Goal: Task Accomplishment & Management: Manage account settings

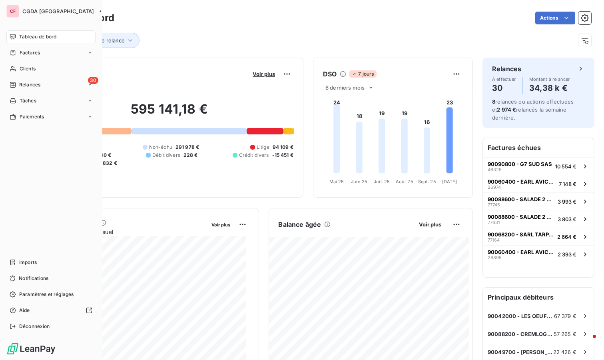
click at [27, 258] on div "Imports" at bounding box center [50, 262] width 89 height 13
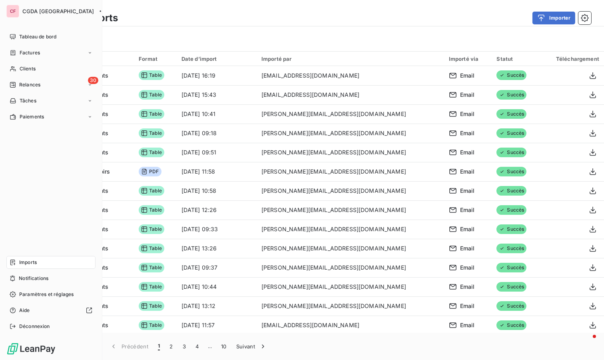
click at [18, 88] on div "Relances" at bounding box center [25, 84] width 31 height 7
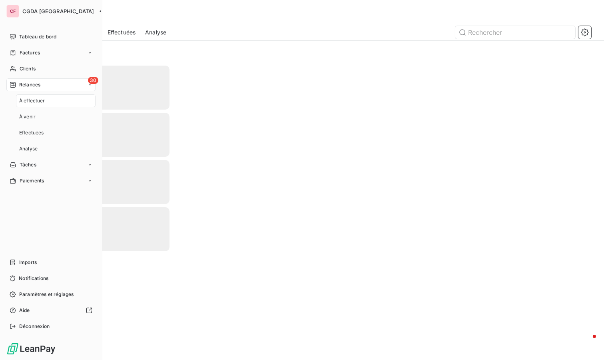
click at [36, 38] on span "Tableau de bord" at bounding box center [37, 36] width 37 height 7
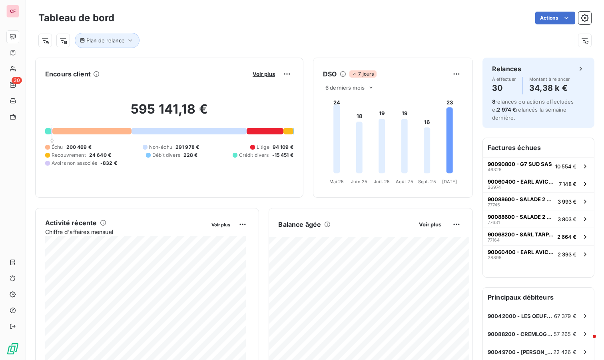
click at [424, 225] on span "Voir plus" at bounding box center [430, 224] width 22 height 6
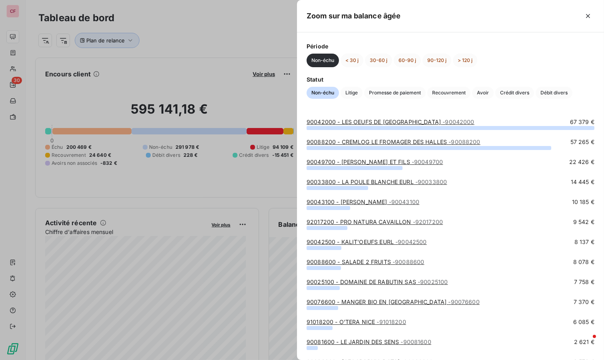
click at [512, 92] on span "Crédit divers" at bounding box center [515, 93] width 39 height 12
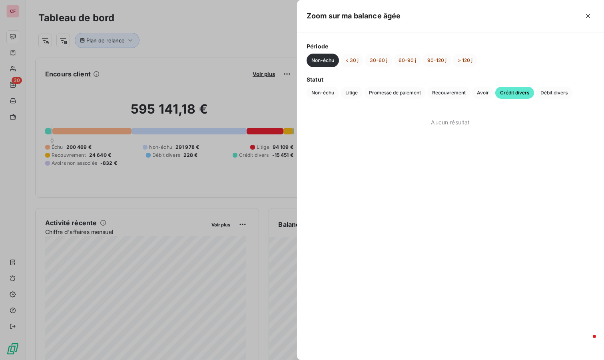
click at [351, 61] on button "< 30 j" at bounding box center [352, 61] width 23 height 14
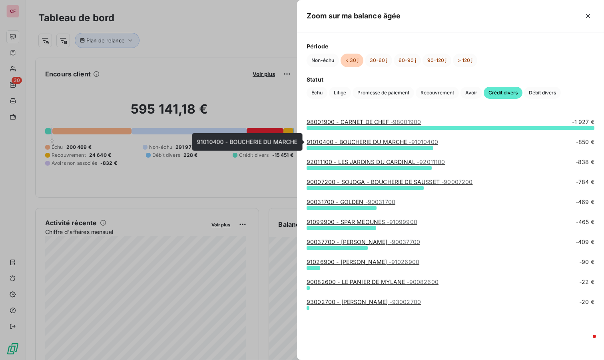
click at [362, 141] on link "91010400 - BOUCHERIE DU MARCHE - 91010400" at bounding box center [373, 141] width 132 height 7
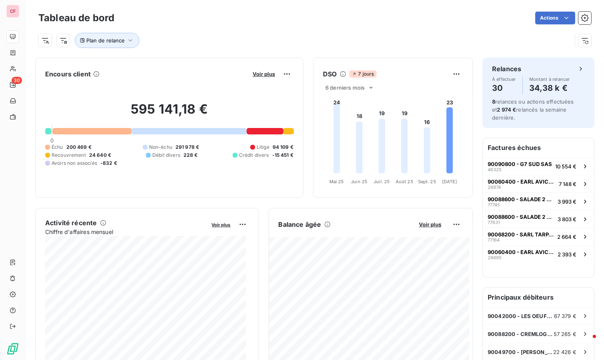
click at [426, 222] on span "Voir plus" at bounding box center [430, 224] width 22 height 6
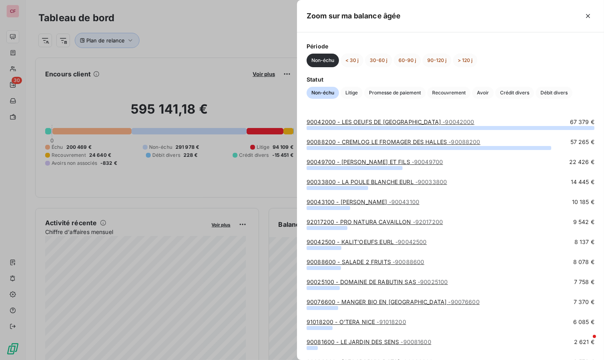
click at [509, 88] on span "Crédit divers" at bounding box center [515, 93] width 39 height 12
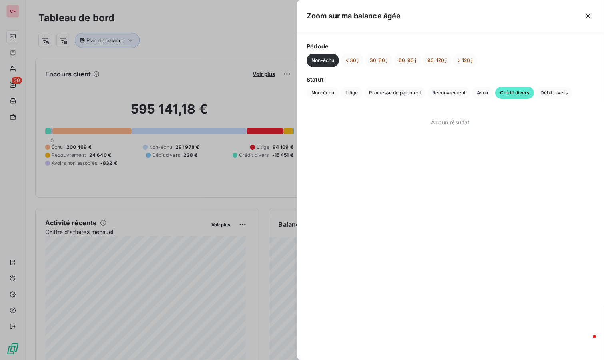
click at [354, 55] on button "< 30 j" at bounding box center [352, 61] width 23 height 14
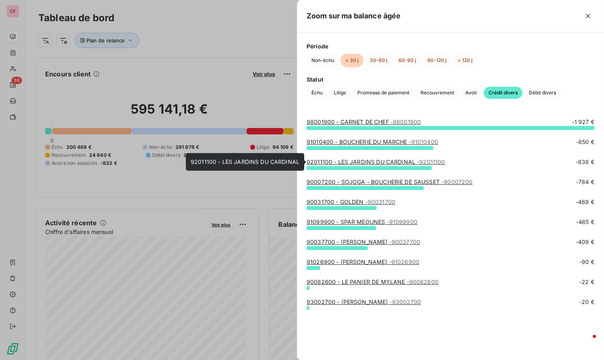
click at [405, 160] on link "92011100 - LES JARDINS DU CARDINAL - 92011100" at bounding box center [376, 161] width 139 height 7
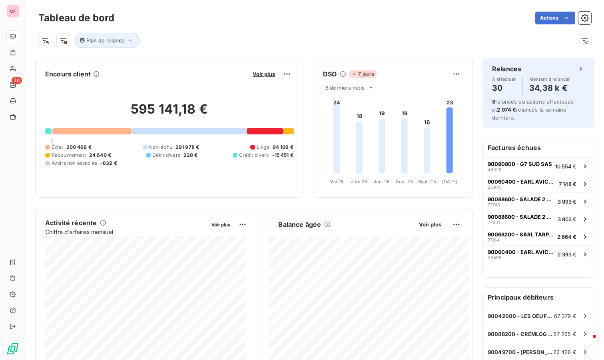
click at [426, 223] on span "Voir plus" at bounding box center [430, 224] width 22 height 6
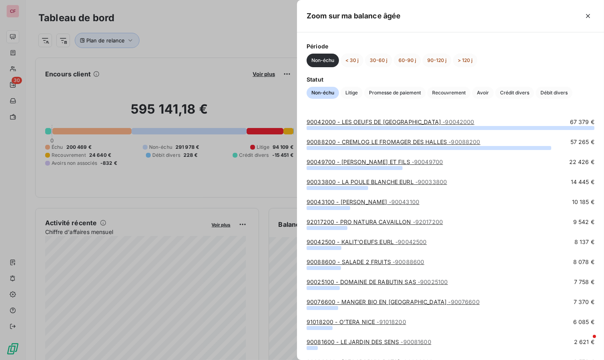
click at [507, 92] on span "Crédit divers" at bounding box center [515, 93] width 39 height 12
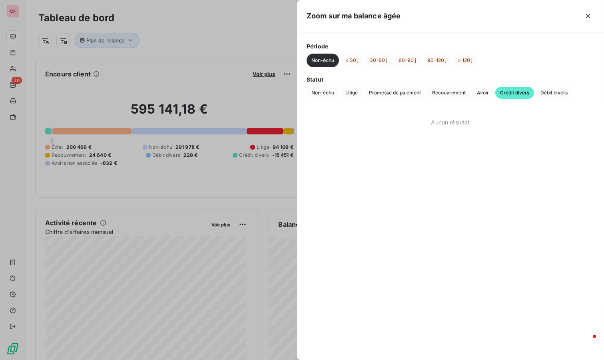
click at [357, 61] on button "< 30 j" at bounding box center [352, 61] width 23 height 14
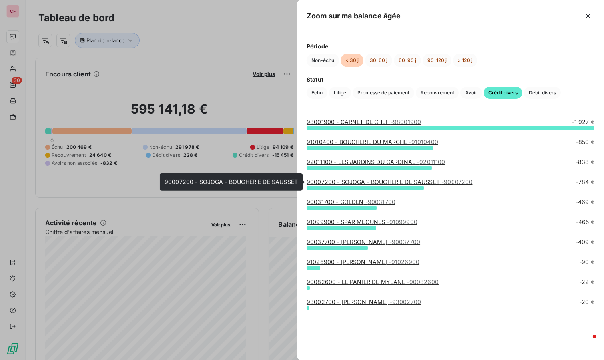
click at [411, 183] on link "90007200 - SOJOGA - BOUCHERIE DE SAUSSET - 90007200" at bounding box center [390, 181] width 166 height 7
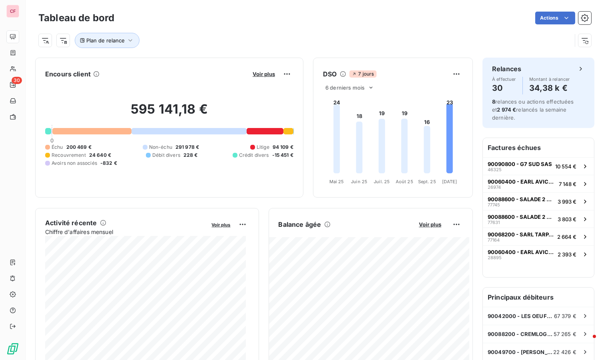
click at [426, 224] on span "Voir plus" at bounding box center [430, 224] width 22 height 6
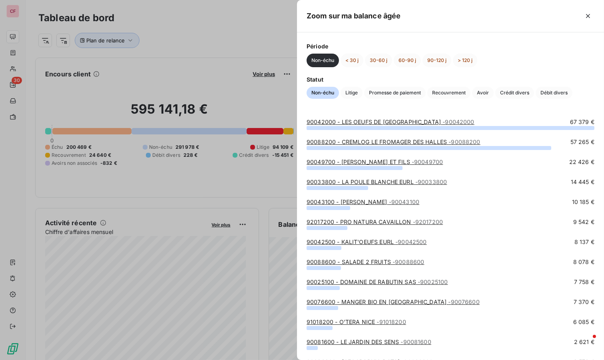
click at [529, 90] on span "Crédit divers" at bounding box center [515, 93] width 39 height 12
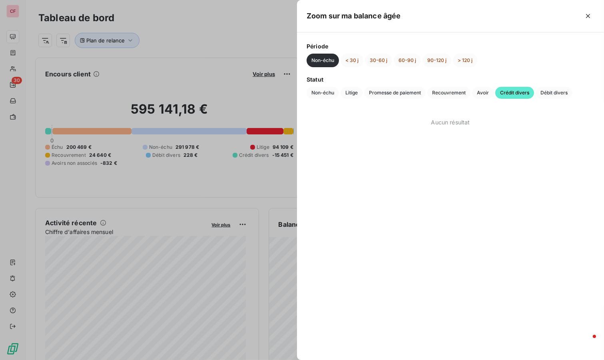
click at [349, 55] on button "< 30 j" at bounding box center [352, 61] width 23 height 14
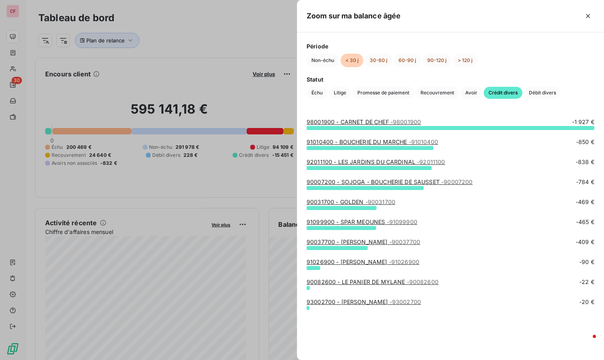
click at [372, 221] on link "91099900 - SPAR MEOUNES - 91099900" at bounding box center [362, 221] width 111 height 7
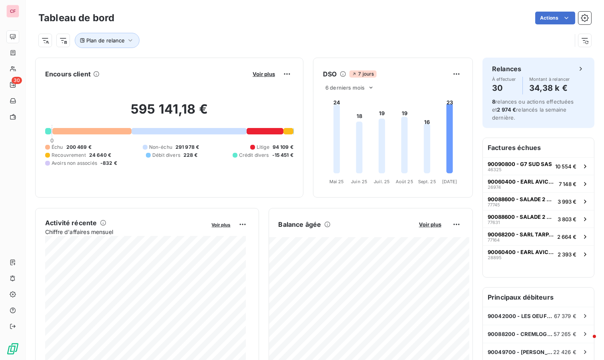
click at [424, 223] on span "Voir plus" at bounding box center [430, 224] width 22 height 6
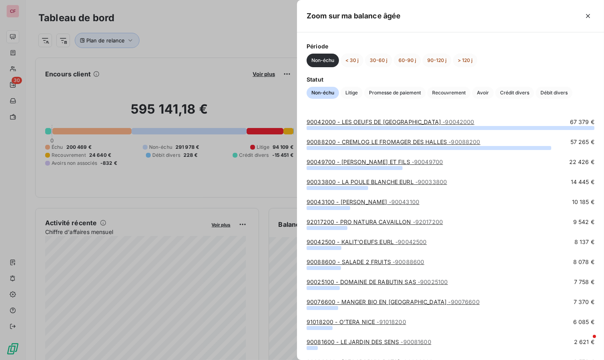
click at [512, 88] on span "Crédit divers" at bounding box center [515, 93] width 39 height 12
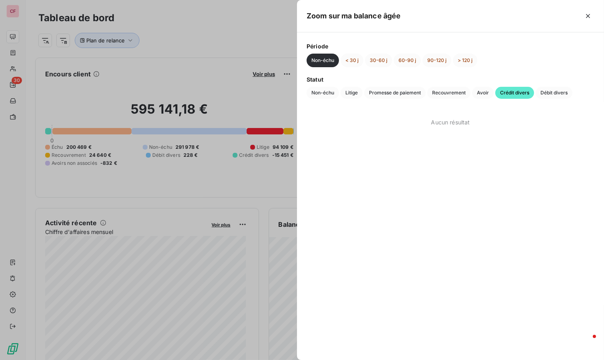
click at [352, 62] on button "< 30 j" at bounding box center [352, 61] width 23 height 14
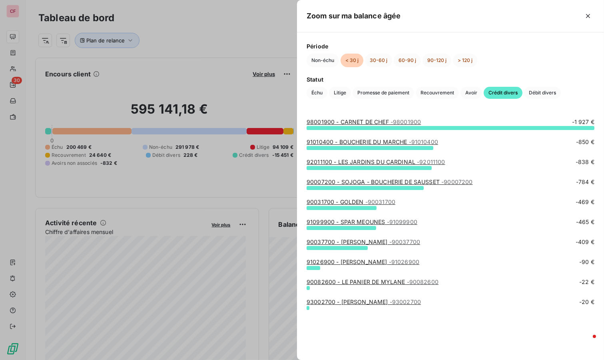
drag, startPoint x: 144, startPoint y: 63, endPoint x: 119, endPoint y: 74, distance: 27.4
click at [144, 63] on div at bounding box center [302, 180] width 604 height 360
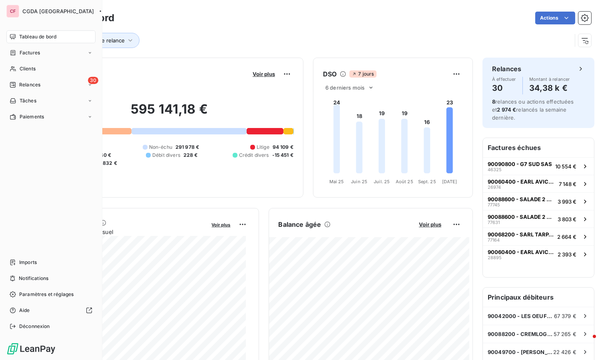
click at [18, 78] on div "30 Relances" at bounding box center [50, 84] width 89 height 13
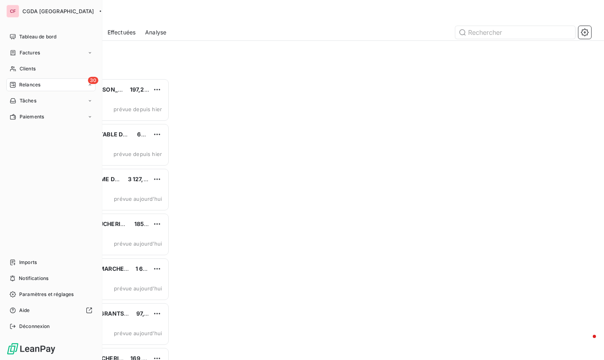
scroll to position [275, 124]
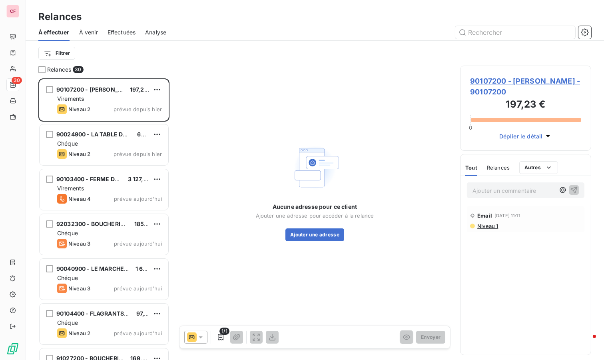
click at [102, 107] on div "Niveau 2 prévue depuis hier" at bounding box center [109, 109] width 105 height 10
click at [158, 91] on html "CF 30 Relances À effectuer À venir Effectuées Analyse Filtrer Relances 30 90107…" at bounding box center [302, 180] width 604 height 360
click at [149, 104] on div "Replanifier cette action" at bounding box center [123, 105] width 72 height 13
select select "9"
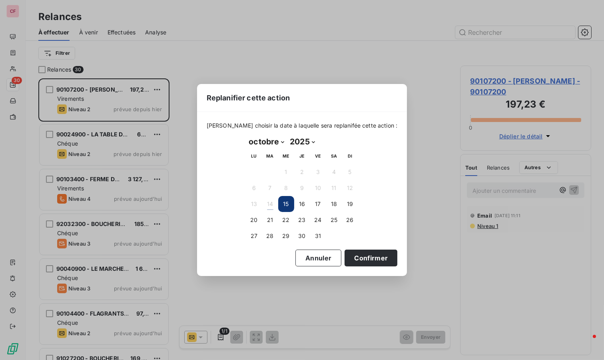
click at [322, 204] on button "17" at bounding box center [318, 204] width 16 height 16
click at [364, 258] on button "Confirmer" at bounding box center [371, 258] width 53 height 17
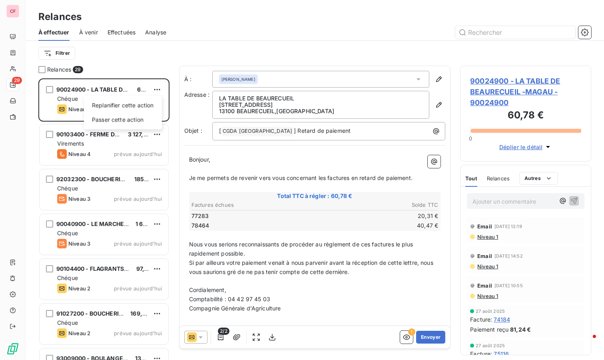
click at [159, 87] on html "CF 29 Relances À effectuer À venir Effectuées Analyse Filtrer Relances 29 90024…" at bounding box center [302, 180] width 604 height 360
click at [146, 106] on div "Replanifier cette action" at bounding box center [123, 105] width 72 height 13
select select "9"
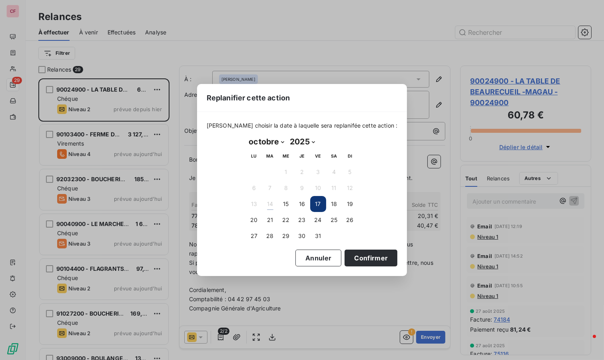
click at [358, 255] on button "Confirmer" at bounding box center [371, 258] width 53 height 17
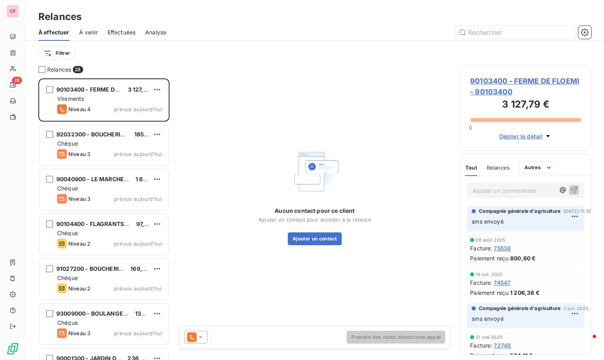
click at [110, 103] on div "90103400 - FERME DE FLOEMI 3 127,79 € Virements Niveau 4 prévue [DATE]" at bounding box center [104, 100] width 129 height 41
click at [496, 84] on span "90103400 - FERME DE FLOEMI - 90103400" at bounding box center [525, 87] width 111 height 22
click at [157, 88] on html "CF 28 Relances À effectuer À venir Effectuées Analyse Filtrer Relances 28 90103…" at bounding box center [302, 180] width 604 height 360
click at [147, 103] on div "Replanifier cette action" at bounding box center [123, 105] width 72 height 13
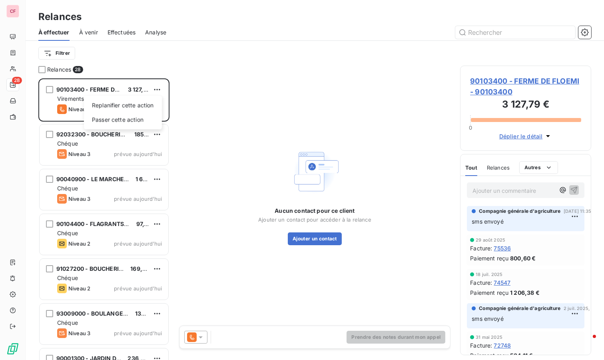
select select "9"
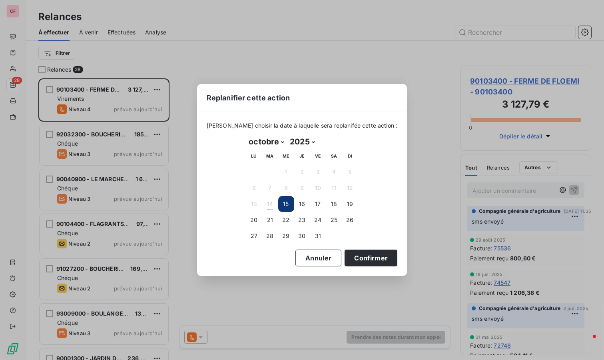
drag, startPoint x: 318, startPoint y: 202, endPoint x: 323, endPoint y: 219, distance: 17.5
click at [318, 202] on button "17" at bounding box center [318, 204] width 16 height 16
click at [356, 258] on button "Confirmer" at bounding box center [371, 258] width 53 height 17
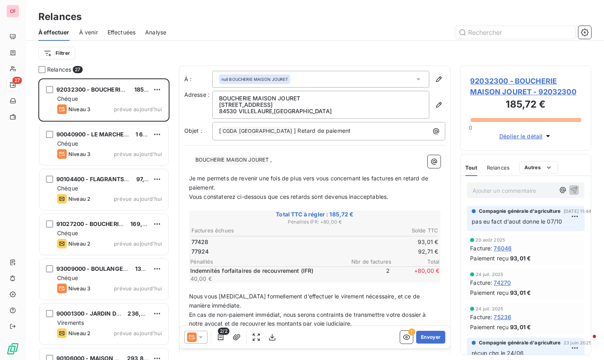
click at [125, 145] on div "Chéque" at bounding box center [109, 144] width 105 height 8
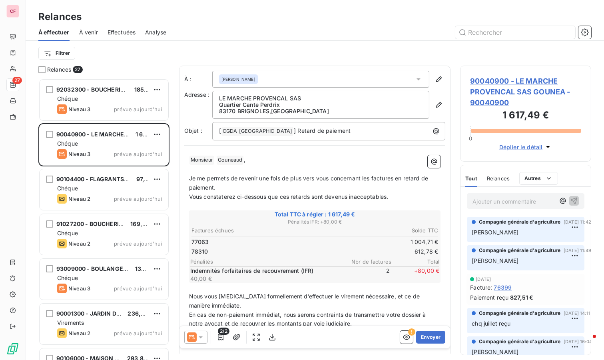
click at [118, 186] on div "Chéque" at bounding box center [109, 188] width 105 height 8
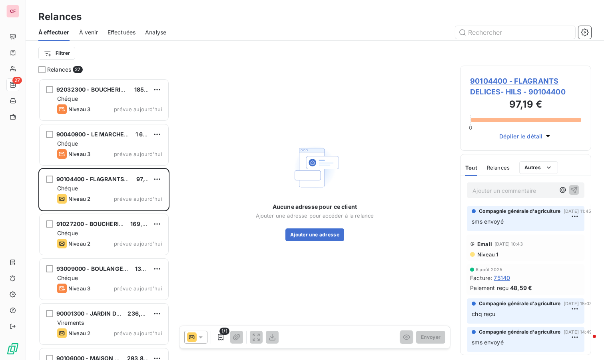
click at [112, 240] on div "Niveau 2 prévue aujourd’hui" at bounding box center [109, 244] width 105 height 10
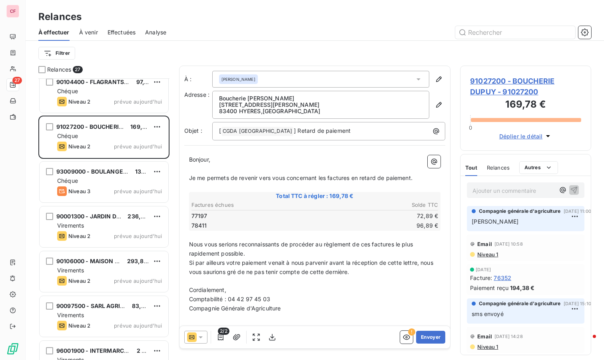
scroll to position [133, 0]
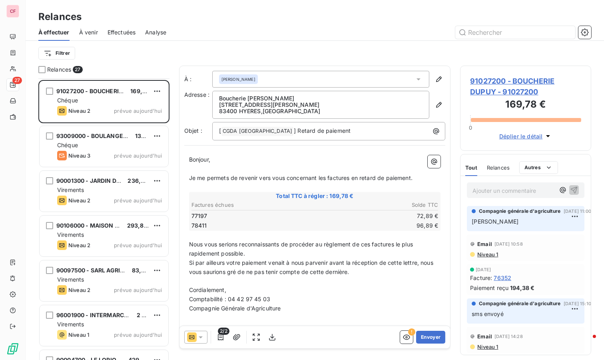
click at [116, 156] on span "prévue aujourd’hui" at bounding box center [138, 155] width 48 height 6
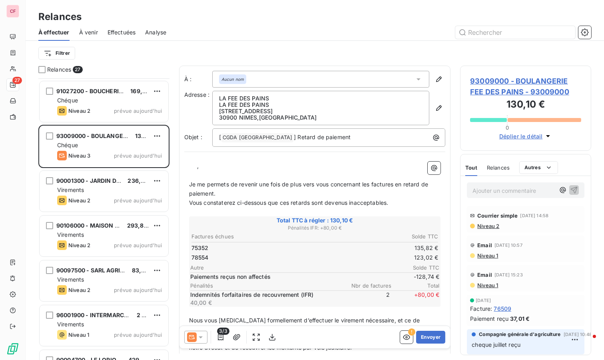
click at [495, 86] on span "93009000 - BOULANGERIE FEE DES PAINS - 93009000" at bounding box center [525, 87] width 111 height 22
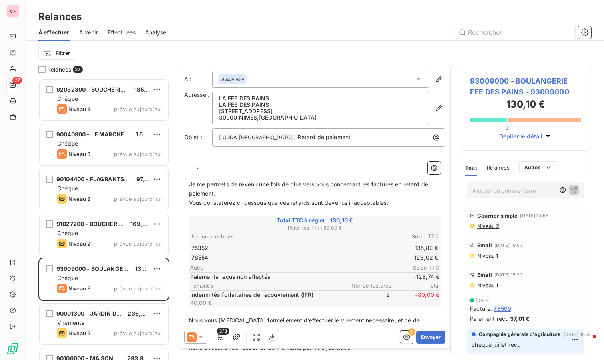
scroll to position [89, 0]
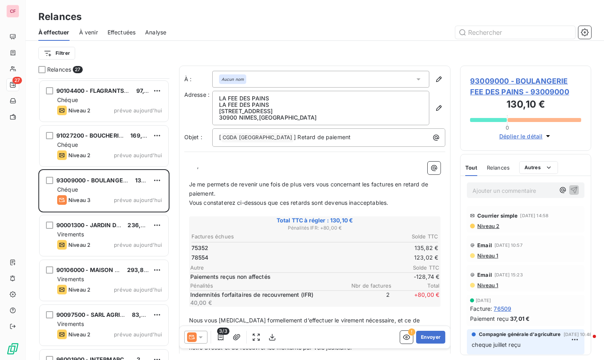
click at [103, 239] on div "90001300 - [GEOGRAPHIC_DATA] 236,33 € Virements Niveau 2 prévue [DATE]" at bounding box center [104, 235] width 129 height 41
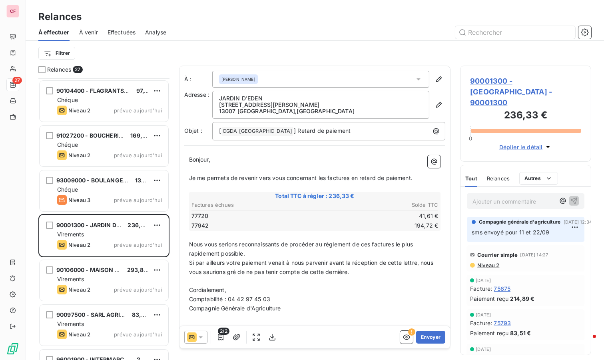
click at [502, 77] on span "90001300 - [GEOGRAPHIC_DATA] - 90001300" at bounding box center [525, 92] width 111 height 32
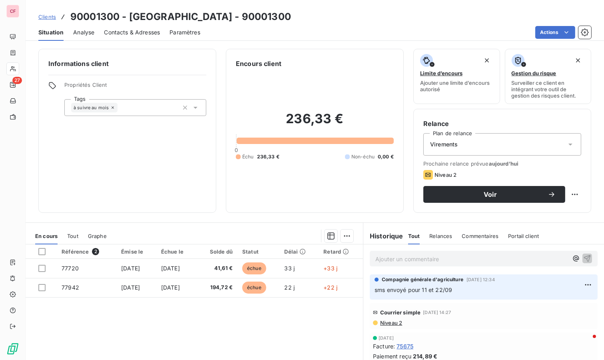
click at [411, 259] on p "Ajouter un commentaire ﻿" at bounding box center [472, 259] width 193 height 10
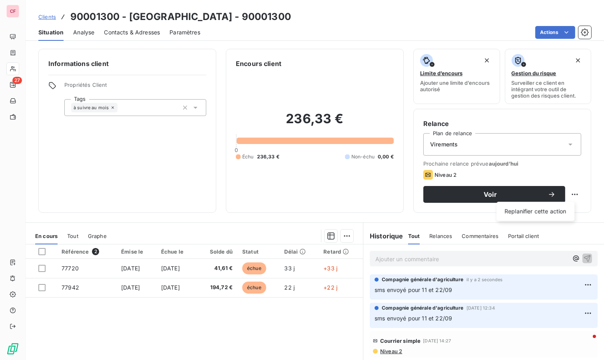
click at [570, 195] on html "CF 27 Clients 90001300 - JARDIN D'EDEN - 90001300 Situation Analyse Contacts & …" at bounding box center [302, 180] width 604 height 360
click at [546, 210] on div "Replanifier cette action" at bounding box center [536, 211] width 72 height 13
select select "9"
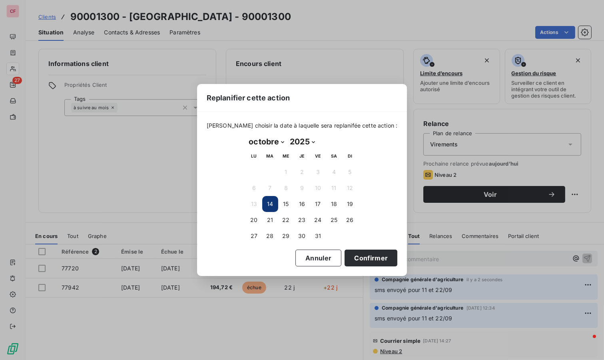
click at [272, 217] on button "21" at bounding box center [270, 220] width 16 height 16
click at [370, 255] on button "Confirmer" at bounding box center [371, 258] width 53 height 17
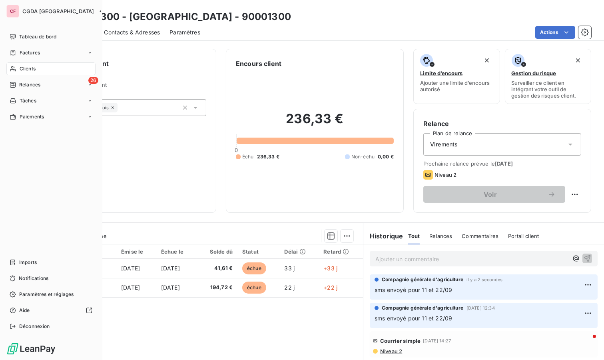
click at [17, 87] on div "Relances" at bounding box center [25, 84] width 31 height 7
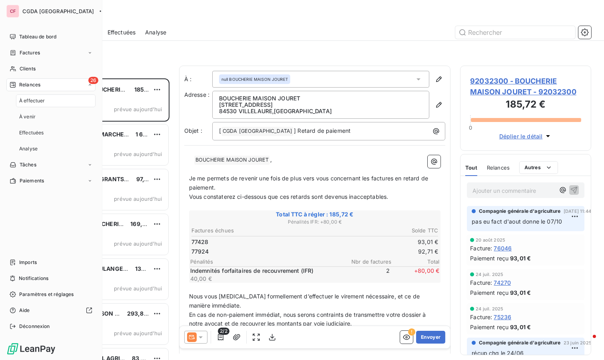
scroll to position [275, 124]
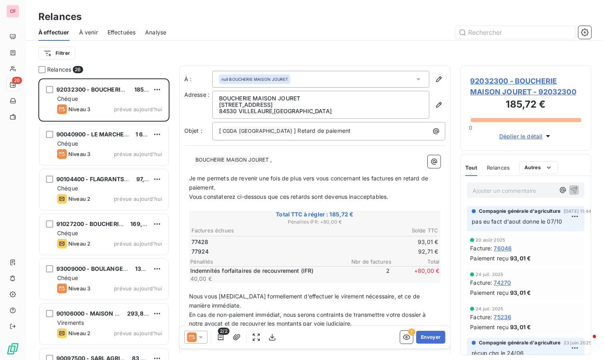
click at [114, 319] on div "Virements" at bounding box center [109, 323] width 105 height 8
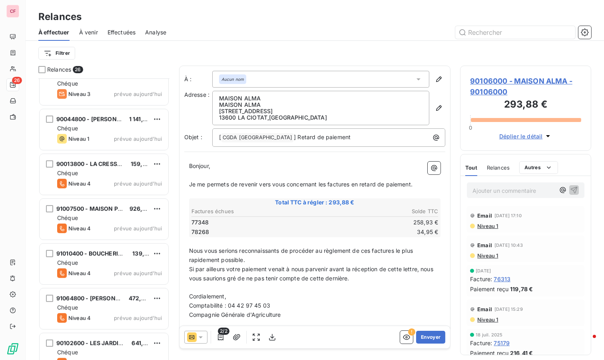
scroll to position [883, 0]
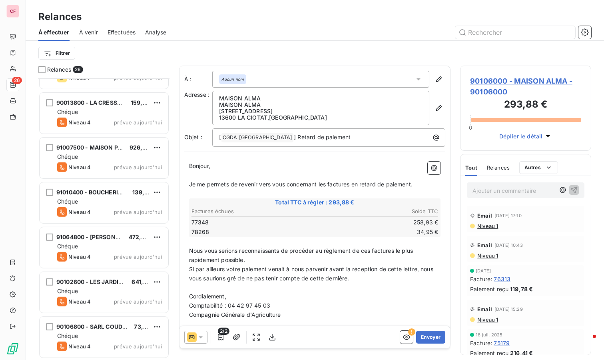
click at [101, 343] on div "Niveau 4 prévue aujourd’hui" at bounding box center [109, 347] width 105 height 10
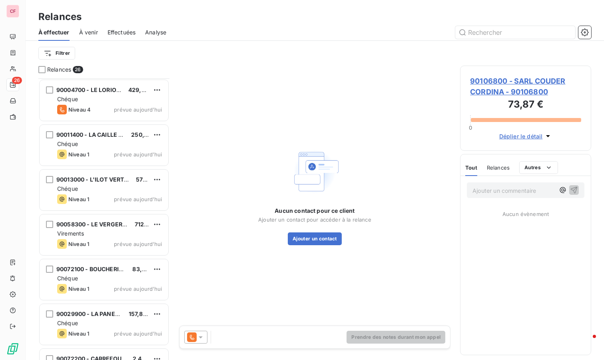
scroll to position [350, 0]
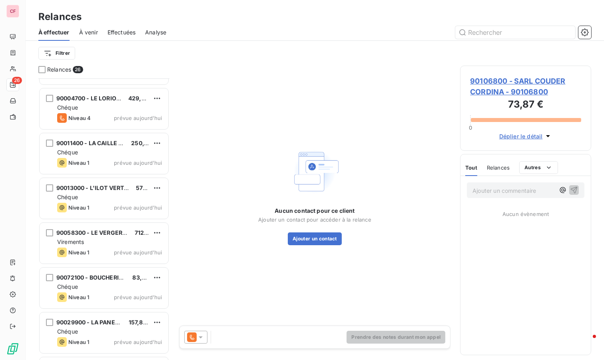
click at [97, 196] on div "Chéque" at bounding box center [109, 197] width 105 height 8
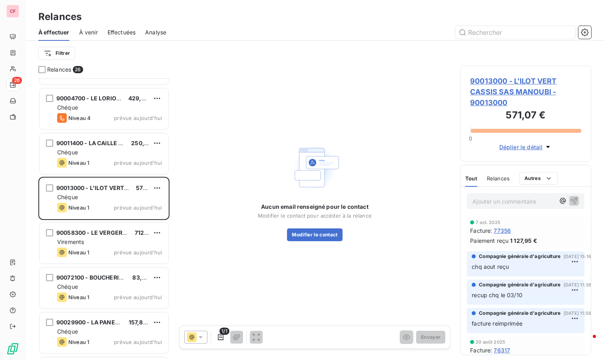
click at [492, 90] on span "90013000 - L'ILOT VERT CASSIS SAS MANOUBI - 90013000" at bounding box center [525, 92] width 111 height 32
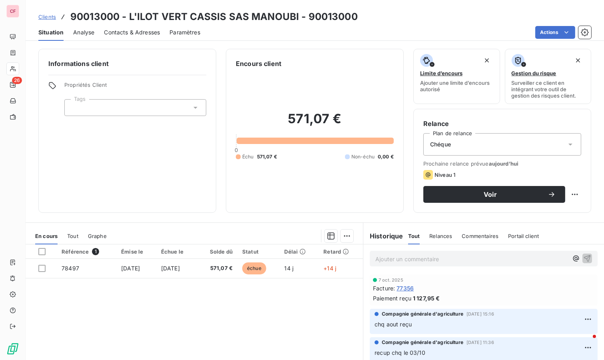
click at [128, 30] on span "Contacts & Adresses" at bounding box center [132, 32] width 56 height 8
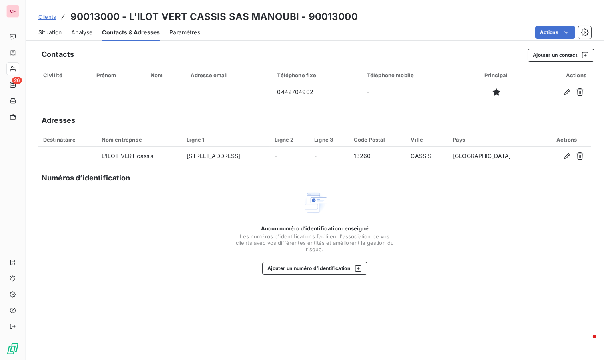
click at [43, 29] on span "Situation" at bounding box center [49, 32] width 23 height 8
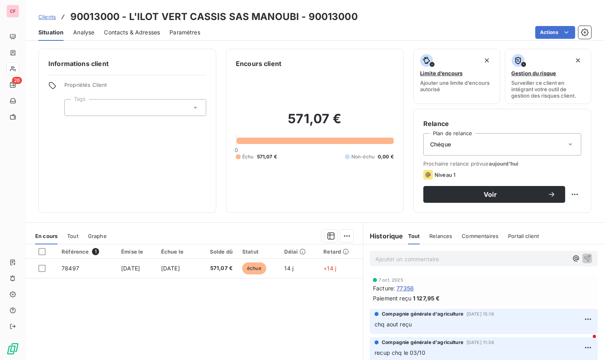
click at [422, 257] on p "Ajouter un commentaire ﻿" at bounding box center [472, 259] width 193 height 10
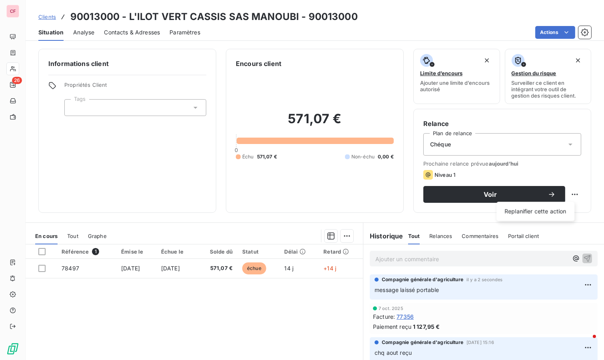
click at [571, 190] on html "CF 26 Clients 90013000 - L'ILOT VERT CASSIS SAS MANOUBI - 90013000 Situation An…" at bounding box center [302, 180] width 604 height 360
click at [556, 208] on div "Replanifier cette action" at bounding box center [536, 211] width 72 height 13
select select "9"
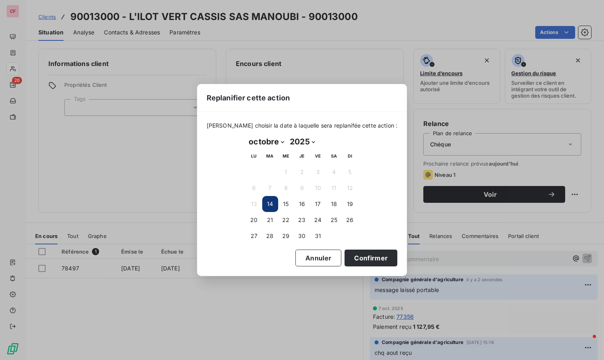
click at [272, 217] on button "21" at bounding box center [270, 220] width 16 height 16
drag, startPoint x: 363, startPoint y: 258, endPoint x: 188, endPoint y: 159, distance: 200.8
click at [362, 257] on button "Confirmer" at bounding box center [371, 258] width 53 height 17
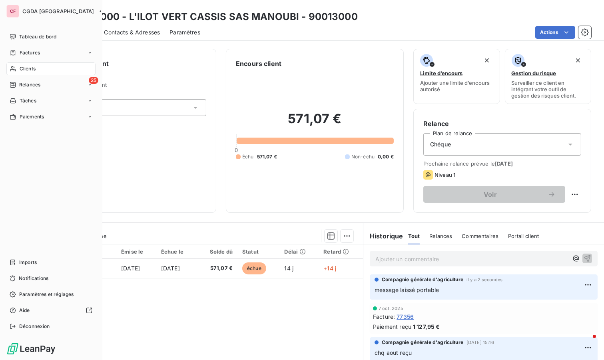
click at [15, 83] on icon at bounding box center [13, 85] width 6 height 6
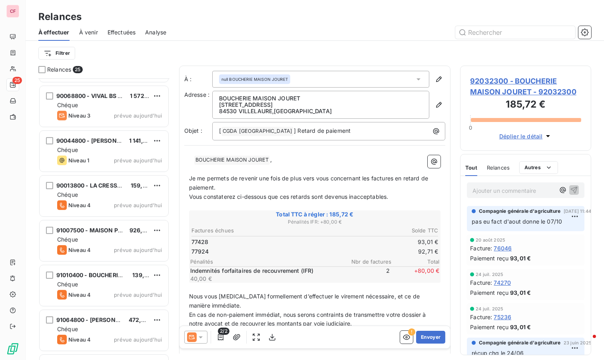
scroll to position [838, 0]
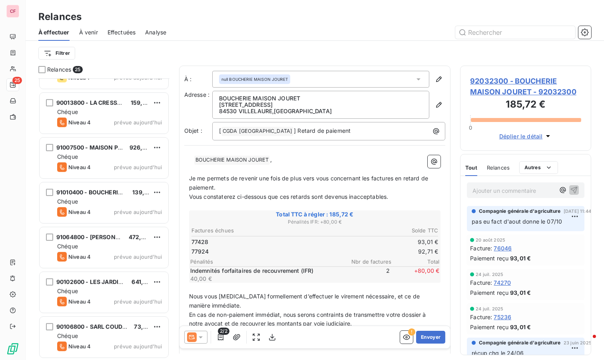
click at [107, 339] on div "Chéque" at bounding box center [109, 336] width 105 height 8
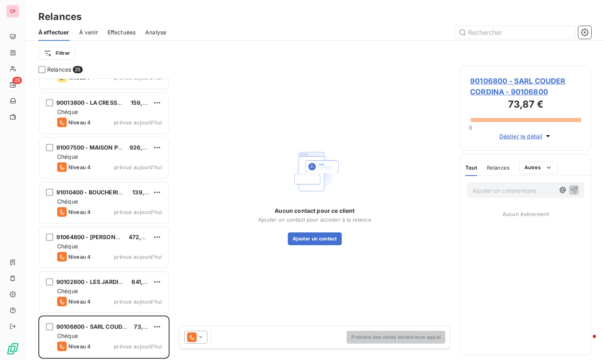
click at [103, 287] on div "Chéque" at bounding box center [109, 291] width 105 height 8
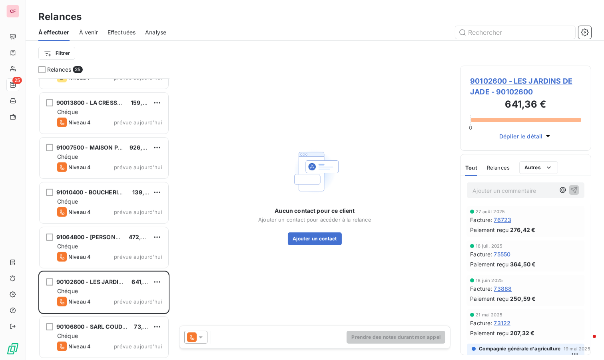
click at [105, 247] on div "Chéque" at bounding box center [109, 246] width 105 height 8
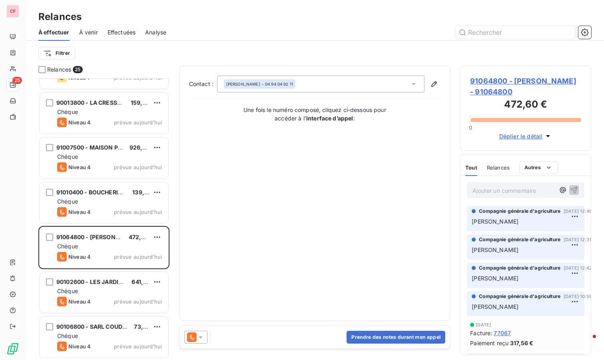
click at [508, 90] on span "91064800 - [PERSON_NAME] - 91064800" at bounding box center [525, 87] width 111 height 22
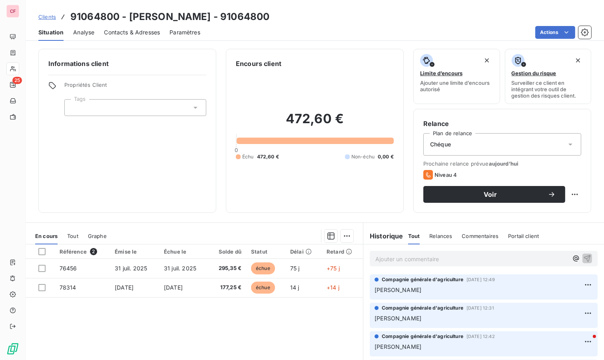
click at [402, 262] on p "Ajouter un commentaire ﻿" at bounding box center [472, 259] width 193 height 10
click at [564, 191] on html "CF 25 Clients 91064800 - BOUCHERIE FRANCESCHINI - 91064800 Situation Analyse Co…" at bounding box center [302, 180] width 604 height 360
click at [554, 214] on div "Replanifier cette action" at bounding box center [536, 211] width 72 height 13
select select "9"
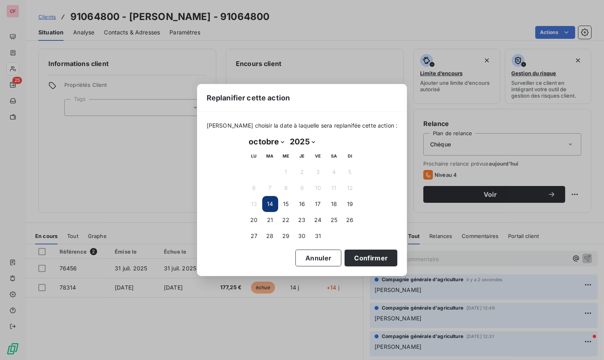
click at [272, 217] on button "21" at bounding box center [270, 220] width 16 height 16
drag, startPoint x: 357, startPoint y: 259, endPoint x: 322, endPoint y: 234, distance: 42.7
click at [357, 259] on button "Confirmer" at bounding box center [371, 258] width 53 height 17
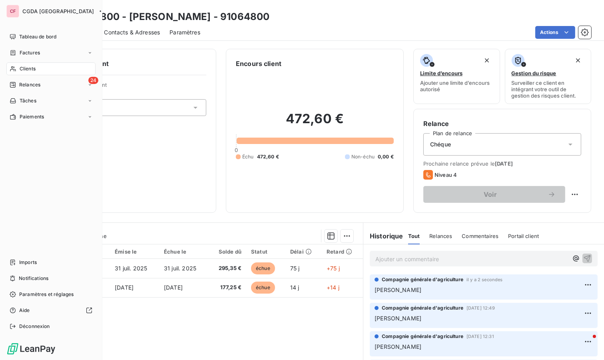
click at [21, 84] on span "Relances" at bounding box center [29, 84] width 21 height 7
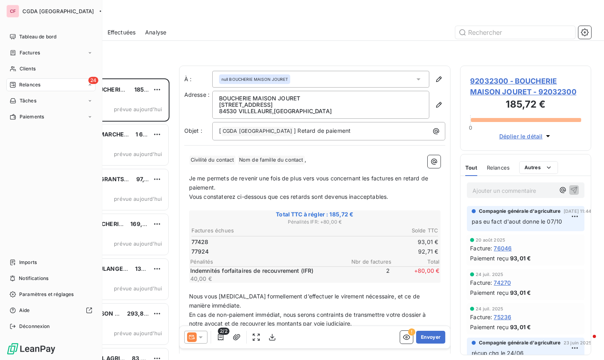
scroll to position [275, 124]
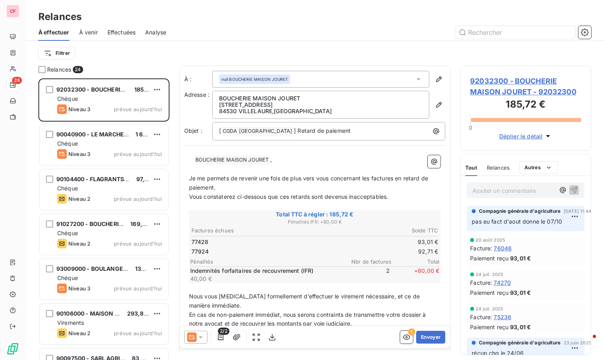
click at [123, 95] on div "Chéque" at bounding box center [109, 99] width 105 height 8
click at [158, 88] on html "CF 24 Relances À effectuer À venir Effectuées Analyse Filtrer Relances 24 92032…" at bounding box center [302, 180] width 604 height 360
click at [147, 109] on div "Replanifier cette action" at bounding box center [123, 105] width 72 height 13
select select "9"
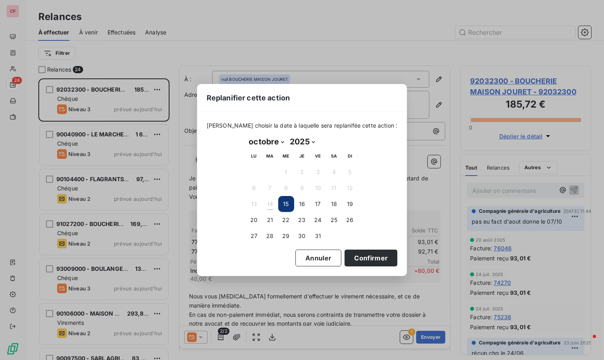
click at [356, 257] on button "Confirmer" at bounding box center [371, 258] width 53 height 17
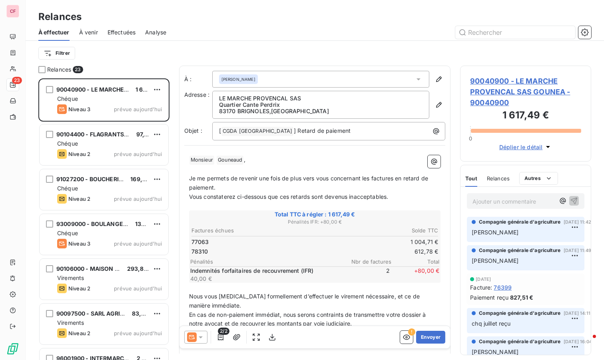
click at [493, 91] on span "90040900 - LE MARCHE PROVENCAL SAS GOUNEA - 90040900" at bounding box center [525, 92] width 111 height 32
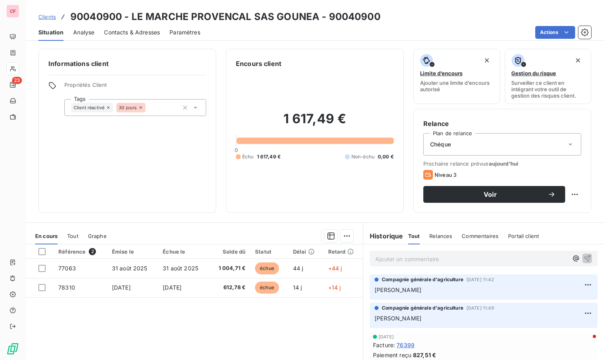
click at [407, 258] on p "Ajouter un commentaire ﻿" at bounding box center [472, 259] width 193 height 10
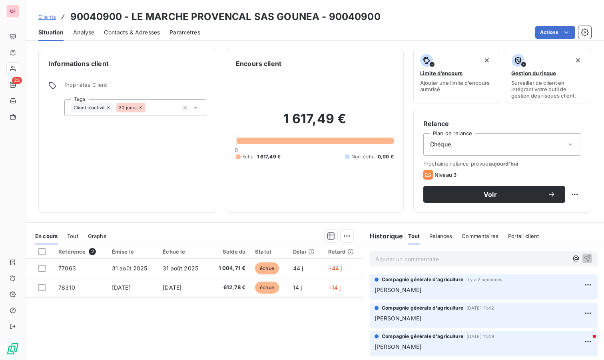
click at [568, 195] on html "CF 23 Clients 90040900 - LE MARCHE PROVENCAL SAS GOUNEA - 90040900 Situation An…" at bounding box center [302, 180] width 604 height 360
click at [551, 209] on div "Replanifier cette action" at bounding box center [536, 211] width 72 height 13
select select "9"
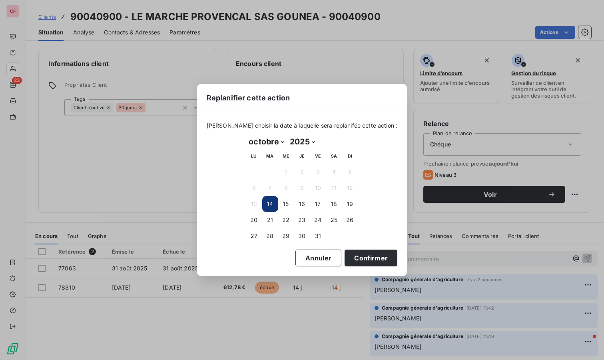
click at [262, 216] on td "21" at bounding box center [270, 220] width 16 height 16
click at [271, 217] on button "21" at bounding box center [270, 220] width 16 height 16
click at [354, 262] on button "Confirmer" at bounding box center [371, 258] width 53 height 17
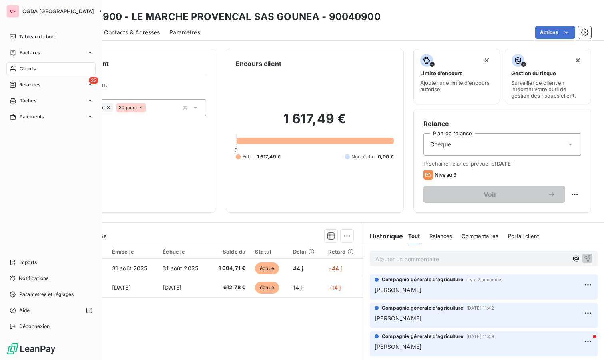
click at [20, 84] on span "Relances" at bounding box center [29, 84] width 21 height 7
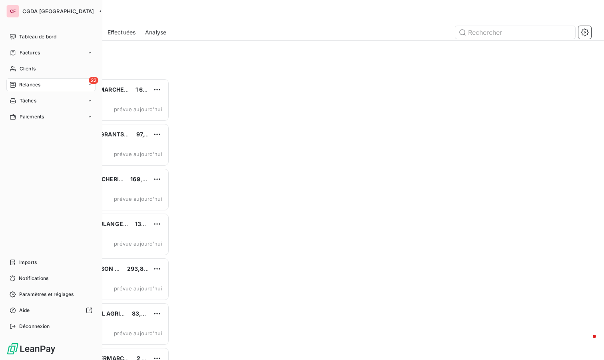
scroll to position [275, 124]
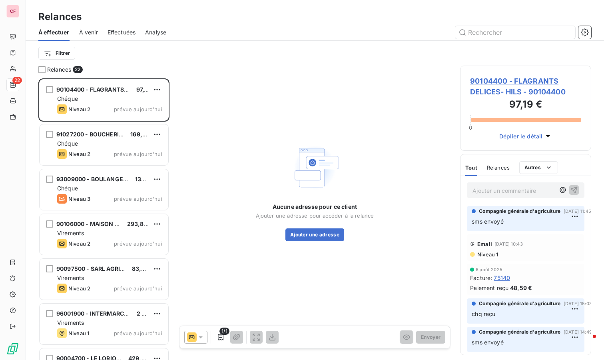
click at [159, 87] on html "CF 22 Relances À effectuer À venir Effectuées Analyse Filtrer Relances 22 90104…" at bounding box center [302, 180] width 604 height 360
click at [145, 104] on div "Replanifier cette action" at bounding box center [123, 105] width 72 height 13
select select "9"
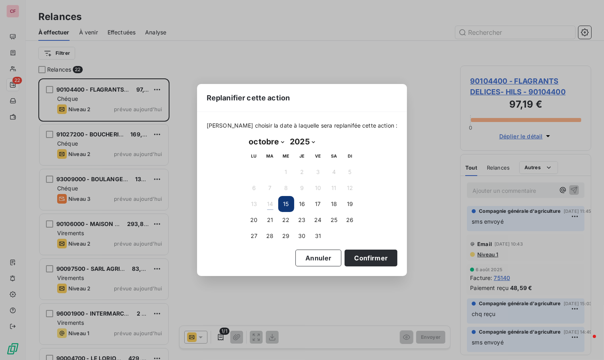
click at [354, 255] on button "Confirmer" at bounding box center [371, 258] width 53 height 17
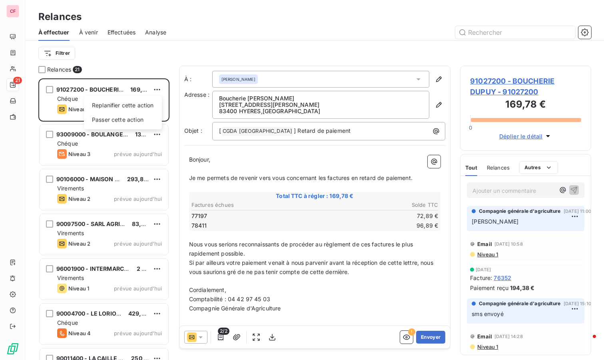
click at [155, 92] on html "CF 21 Relances À effectuer À venir Effectuées Analyse Filtrer Relances 21 91027…" at bounding box center [302, 180] width 604 height 360
click at [143, 107] on div "Replanifier cette action" at bounding box center [123, 105] width 72 height 13
select select "9"
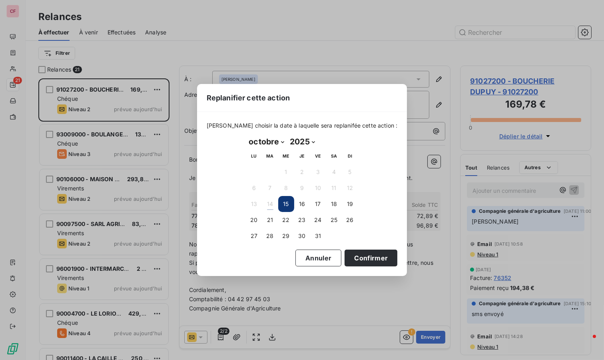
click at [352, 259] on button "Confirmer" at bounding box center [371, 258] width 53 height 17
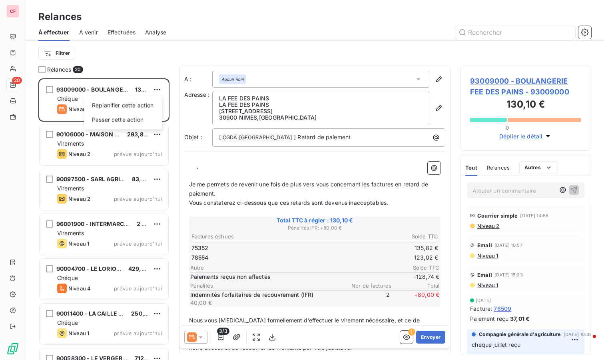
click at [158, 88] on html "CF 20 Relances À effectuer À venir Effectuées Analyse Filtrer Relances 20 93009…" at bounding box center [302, 180] width 604 height 360
click at [156, 105] on div "Replanifier cette action" at bounding box center [123, 105] width 72 height 13
select select "9"
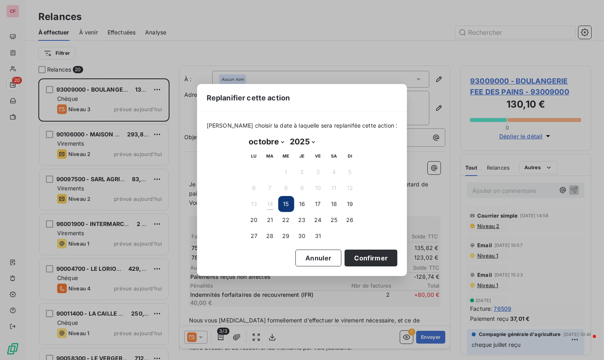
click at [368, 253] on button "Confirmer" at bounding box center [371, 258] width 53 height 17
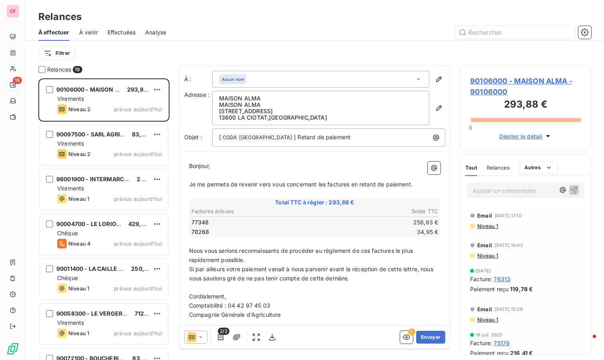
click at [200, 334] on icon at bounding box center [201, 337] width 8 height 8
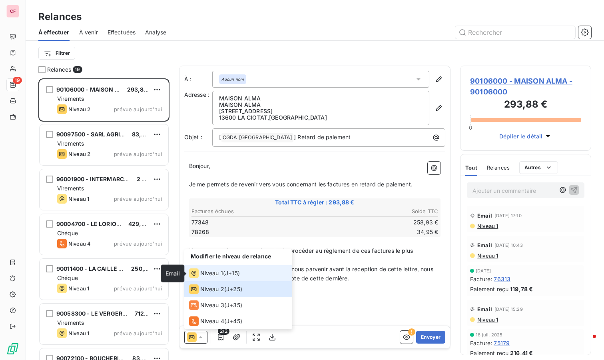
click at [193, 271] on icon at bounding box center [194, 273] width 10 height 10
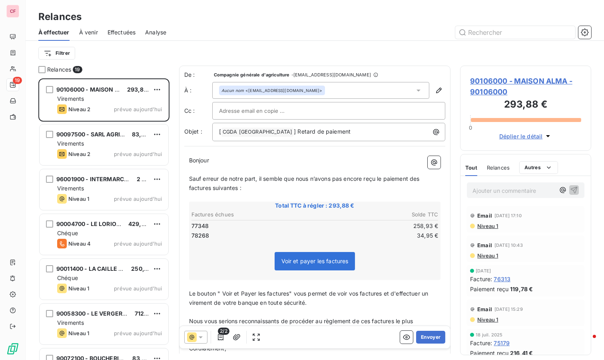
click at [432, 337] on button "Envoyer" at bounding box center [430, 337] width 29 height 13
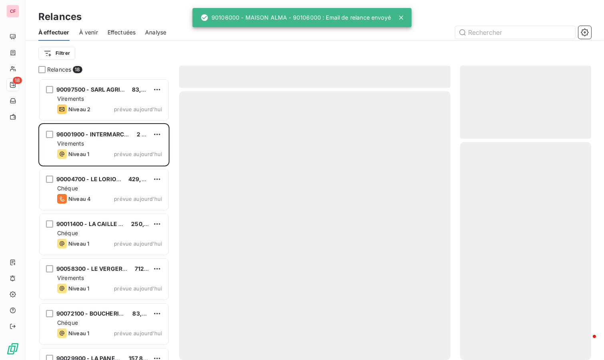
click at [117, 94] on div "90097500 - SARL AGRI FALLEN 83,37 € Virements Niveau 2 prévue [DATE]" at bounding box center [104, 100] width 129 height 41
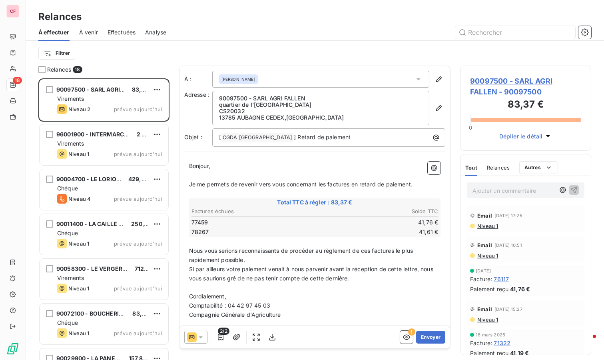
click at [415, 81] on icon at bounding box center [419, 79] width 8 height 8
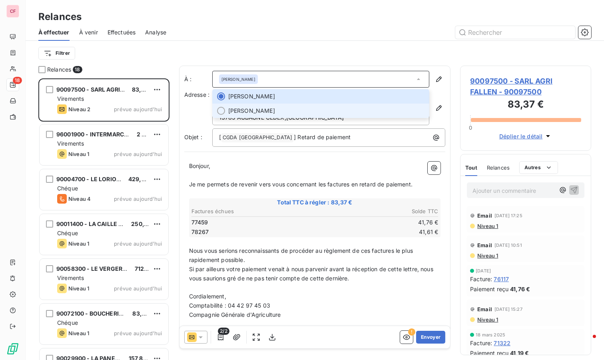
click at [271, 107] on span "[PERSON_NAME]" at bounding box center [251, 111] width 47 height 8
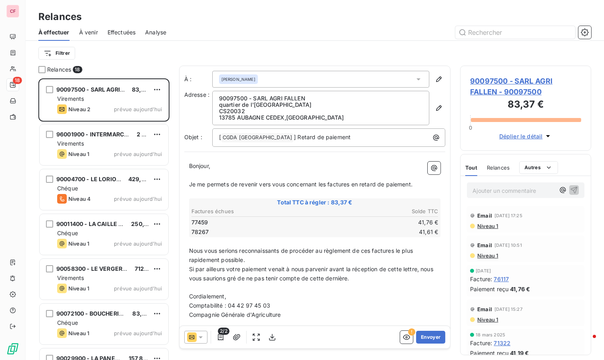
click at [202, 335] on icon at bounding box center [201, 337] width 8 height 8
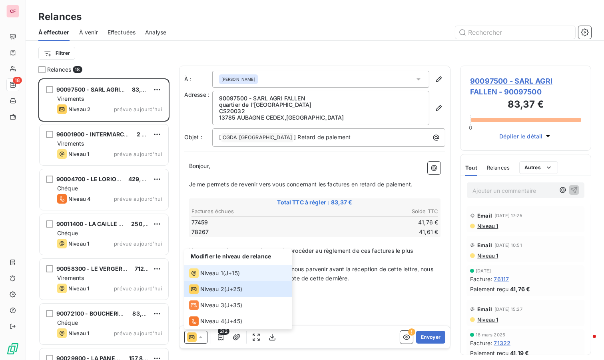
click at [208, 274] on span "Niveau 1" at bounding box center [211, 273] width 23 height 8
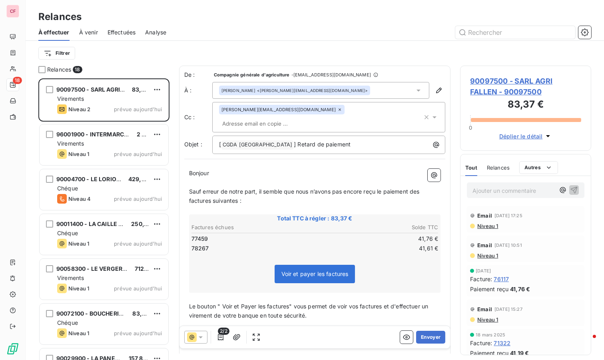
click at [428, 338] on button "Envoyer" at bounding box center [430, 337] width 29 height 13
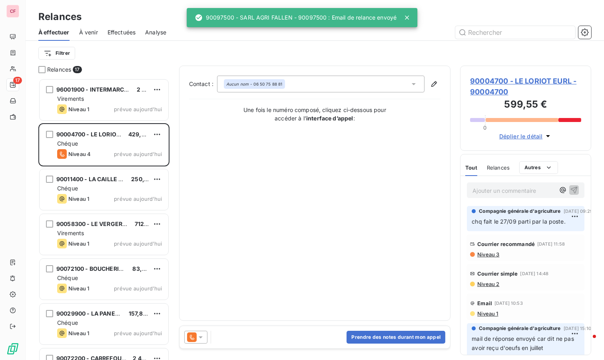
click at [109, 99] on div "Virements" at bounding box center [109, 99] width 105 height 8
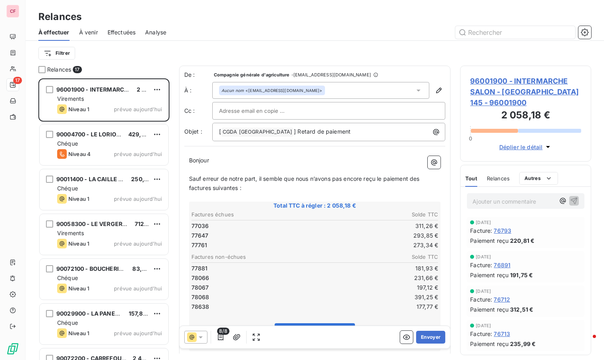
click at [481, 92] on span "96001900 - INTERMARCHE SALON - [GEOGRAPHIC_DATA] 145 - 96001900" at bounding box center [525, 92] width 111 height 32
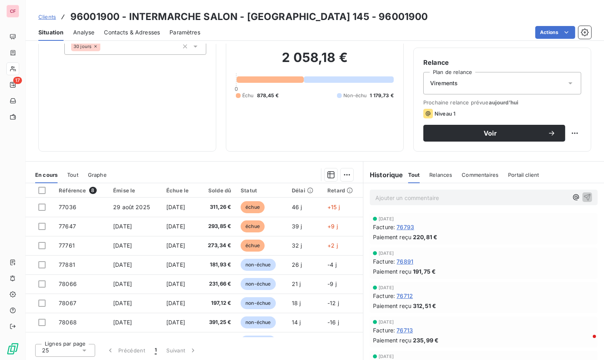
click at [442, 133] on span "Voir" at bounding box center [490, 133] width 115 height 6
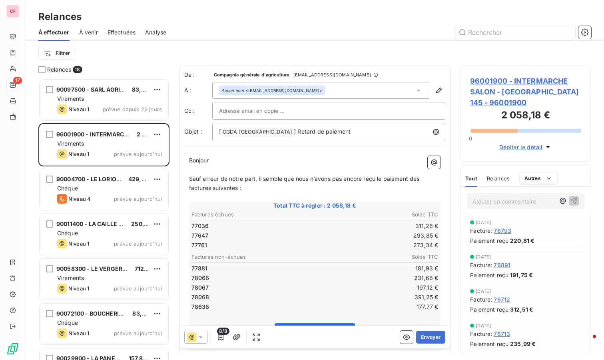
scroll to position [275, 124]
click at [220, 334] on span "8/8" at bounding box center [223, 331] width 12 height 7
click at [220, 335] on icon "button" at bounding box center [221, 337] width 8 height 8
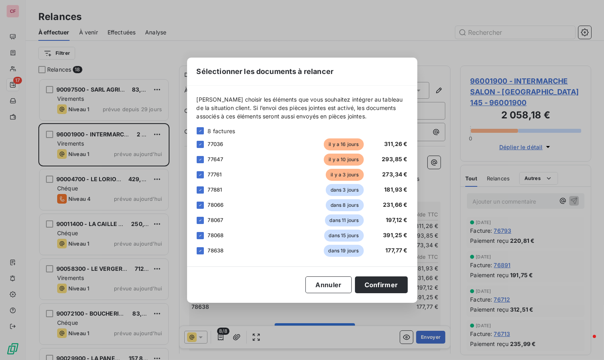
click at [380, 284] on button "Confirmer" at bounding box center [381, 284] width 53 height 17
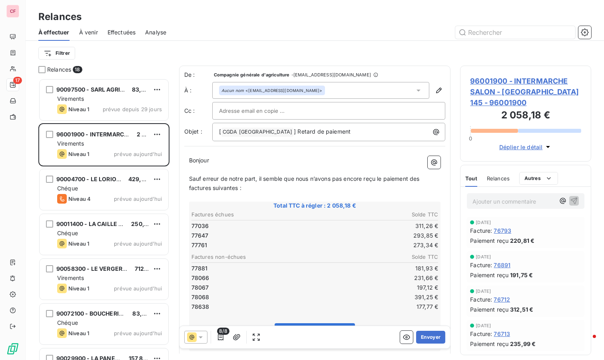
click at [222, 337] on icon "button" at bounding box center [221, 337] width 6 height 6
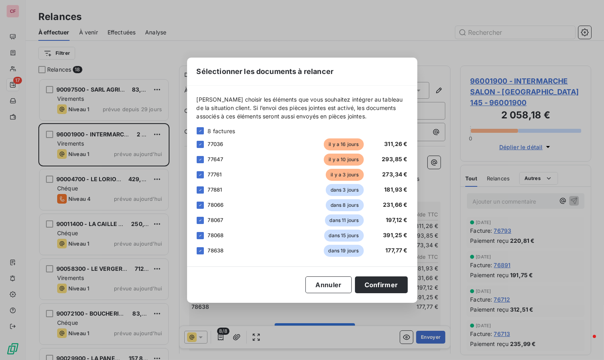
click at [198, 189] on icon at bounding box center [200, 190] width 5 height 5
click at [203, 206] on div at bounding box center [200, 205] width 7 height 7
click at [201, 219] on icon at bounding box center [200, 220] width 5 height 5
click at [201, 234] on icon at bounding box center [200, 235] width 2 height 2
click at [202, 253] on icon at bounding box center [200, 250] width 5 height 5
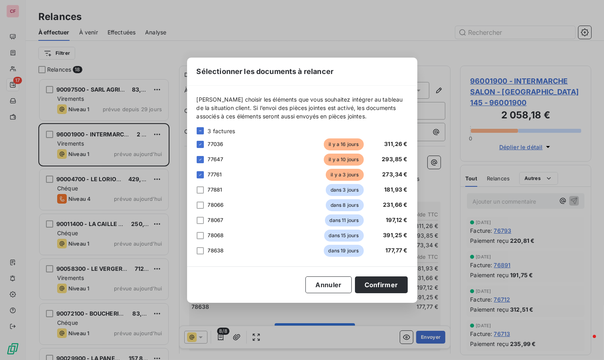
click at [384, 284] on button "Confirmer" at bounding box center [381, 284] width 53 height 17
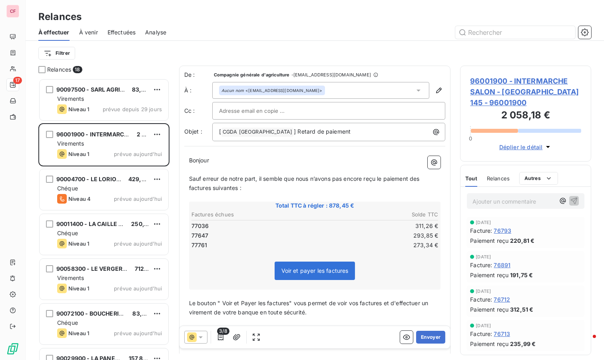
click at [427, 336] on button "Envoyer" at bounding box center [430, 337] width 29 height 13
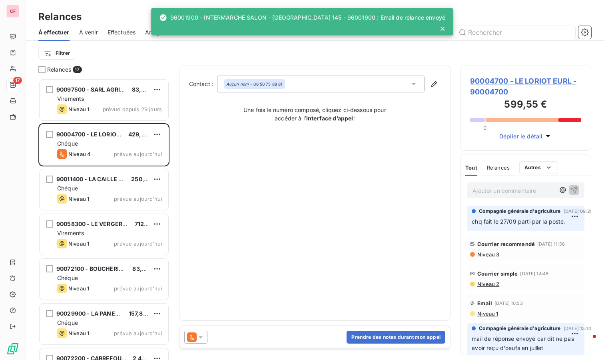
click at [93, 104] on div "90097500 - SARL AGRI FALLEN 83,37 € Virements Niveau 1 prévue depuis 29 jours" at bounding box center [104, 100] width 129 height 41
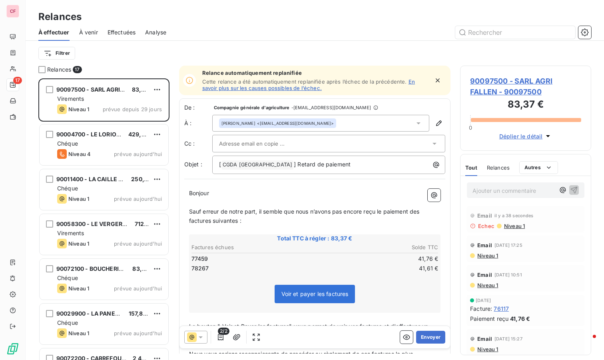
click at [240, 86] on link "En savoir plus sur les causes possibles de l’échec." at bounding box center [308, 84] width 213 height 13
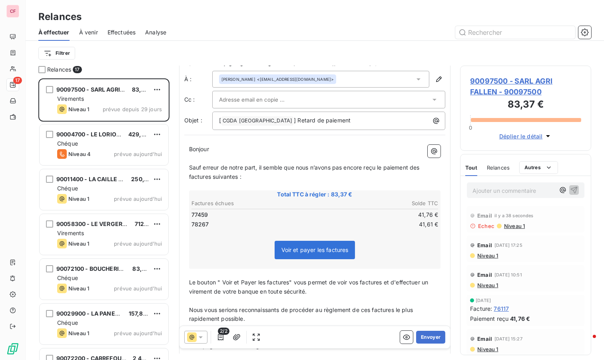
click at [426, 336] on button "Envoyer" at bounding box center [430, 337] width 29 height 13
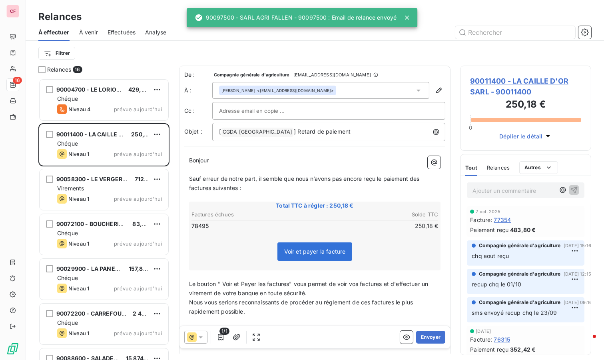
click at [100, 103] on div "90004700 - LE LORIOT EURL 429,78 € Chéque Niveau 4 prévue [DATE]" at bounding box center [104, 100] width 129 height 41
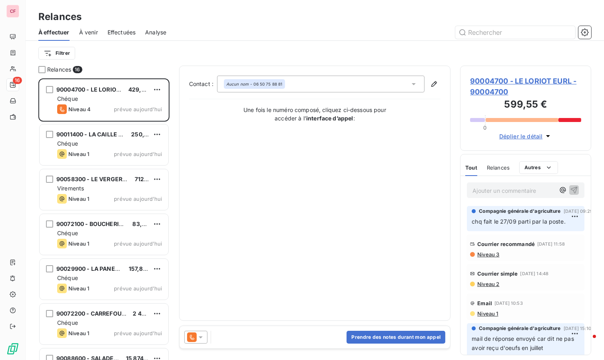
click at [484, 80] on span "90004700 - LE LORIOT EURL - 90004700" at bounding box center [525, 87] width 111 height 22
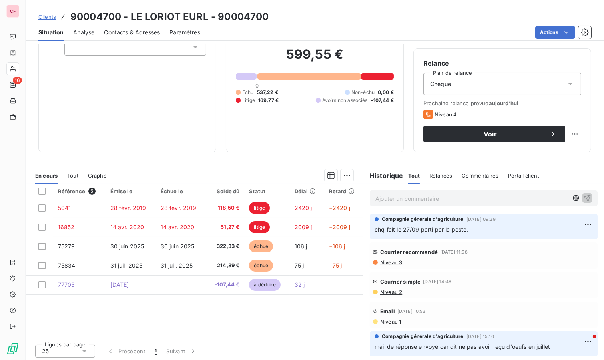
scroll to position [61, 0]
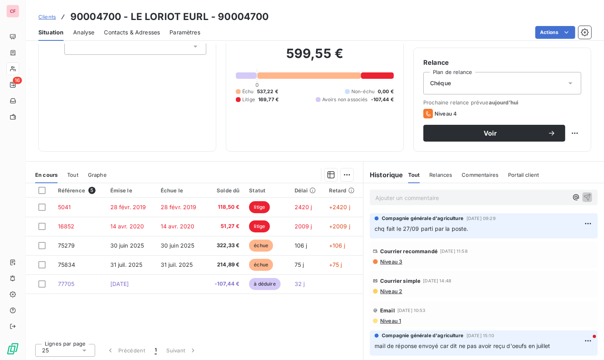
click at [386, 197] on p "Ajouter un commentaire ﻿" at bounding box center [472, 198] width 193 height 10
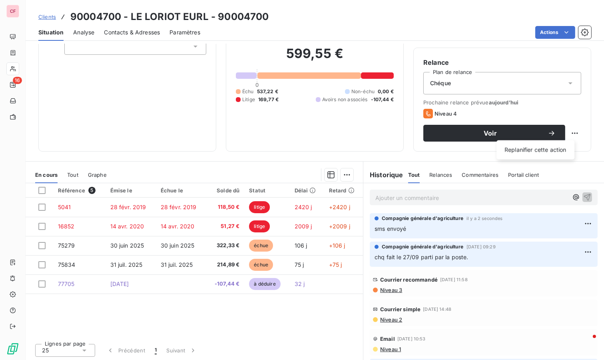
click at [567, 130] on html "CF 16 Clients 90004700 - LE LORIOT EURL - 90004700 Situation Analyse Contacts &…" at bounding box center [302, 180] width 604 height 360
click at [550, 148] on div "Replanifier cette action" at bounding box center [536, 150] width 72 height 13
select select "9"
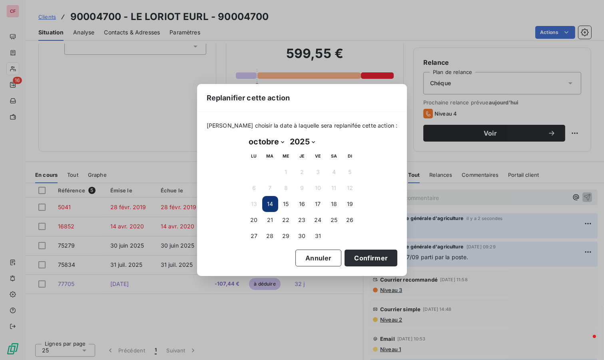
click at [266, 219] on button "21" at bounding box center [270, 220] width 16 height 16
click at [361, 256] on button "Confirmer" at bounding box center [371, 258] width 53 height 17
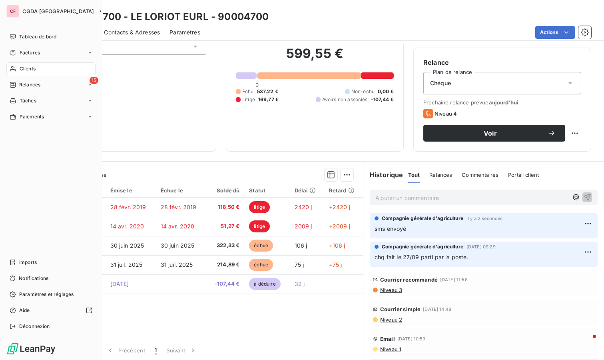
click at [26, 85] on span "Relances" at bounding box center [29, 84] width 21 height 7
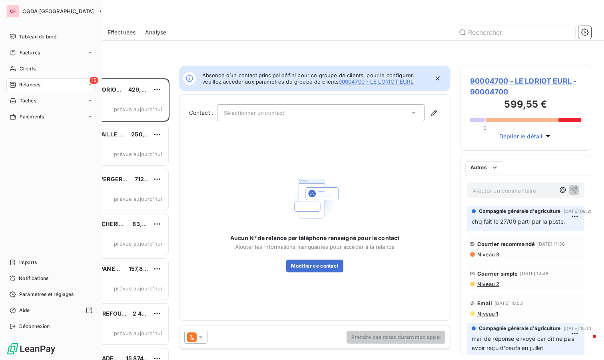
scroll to position [275, 124]
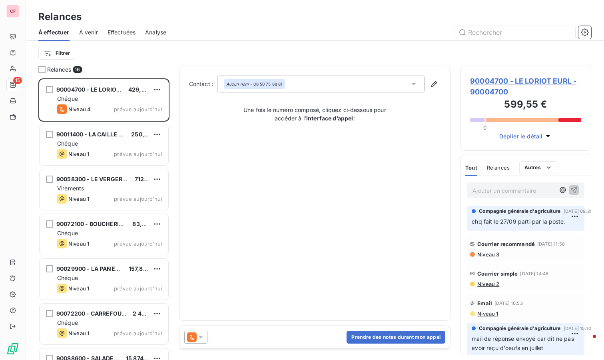
click at [115, 144] on div "Chéque" at bounding box center [109, 144] width 105 height 8
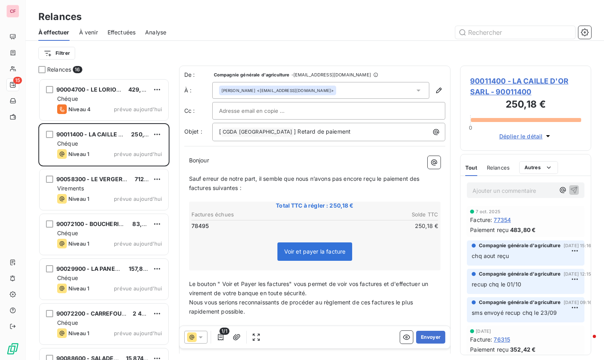
click at [115, 144] on div "Chéque" at bounding box center [109, 144] width 105 height 8
click at [119, 182] on span "90058300 - LE VERGER DE L'OBELISQUE" at bounding box center [113, 179] width 114 height 7
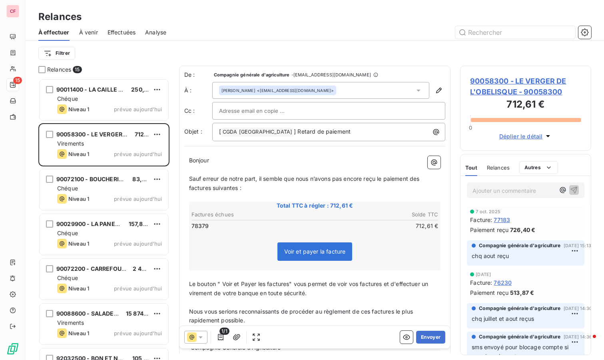
click at [119, 184] on div "Chéque" at bounding box center [109, 188] width 105 height 8
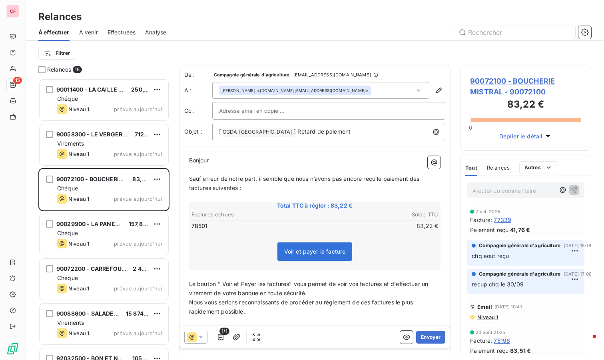
click at [114, 230] on div "Chéque" at bounding box center [109, 233] width 105 height 8
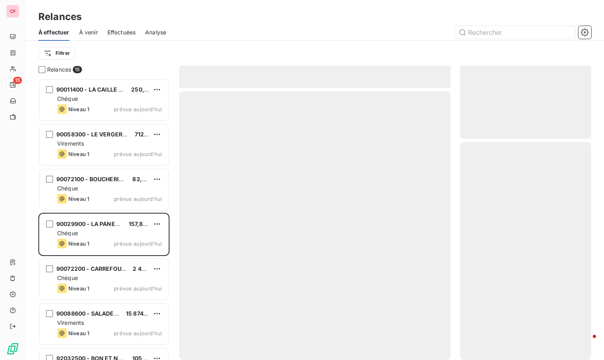
click at [107, 239] on div "Niveau 1 prévue aujourd’hui" at bounding box center [109, 244] width 105 height 10
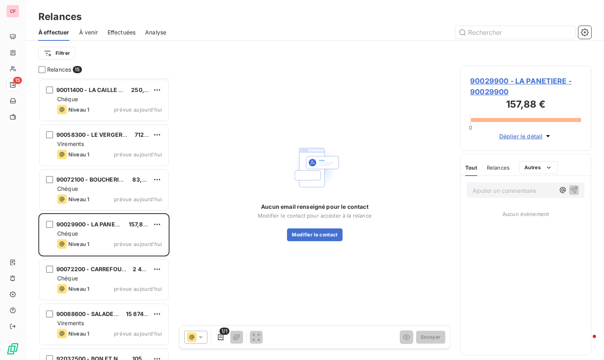
scroll to position [89, 0]
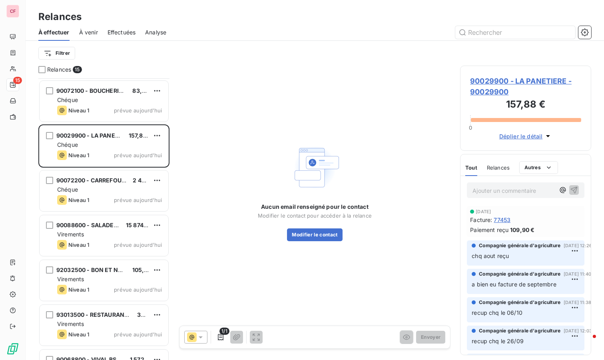
click at [99, 199] on div "Niveau 1 prévue aujourd’hui" at bounding box center [109, 200] width 105 height 10
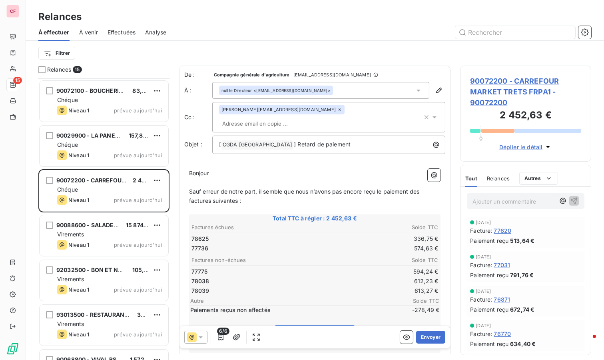
click at [497, 87] on span "90072200 - CARREFOUR MARKET TRETS FRPA1 - 90072200" at bounding box center [525, 92] width 111 height 32
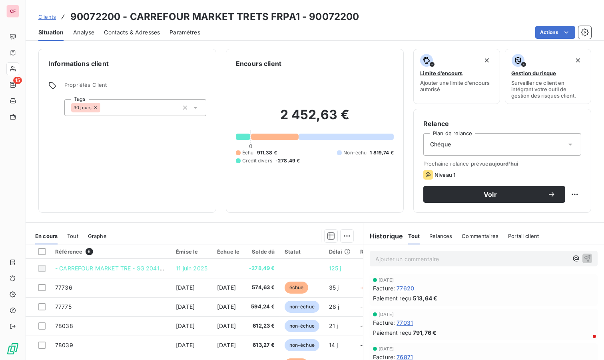
click at [570, 193] on html "CF 15 Clients 90072200 - CARREFOUR MARKET TRETS FRPA1 - 90072200 Situation Anal…" at bounding box center [302, 180] width 604 height 360
click at [555, 206] on div "Replanifier cette action" at bounding box center [536, 211] width 72 height 13
select select "9"
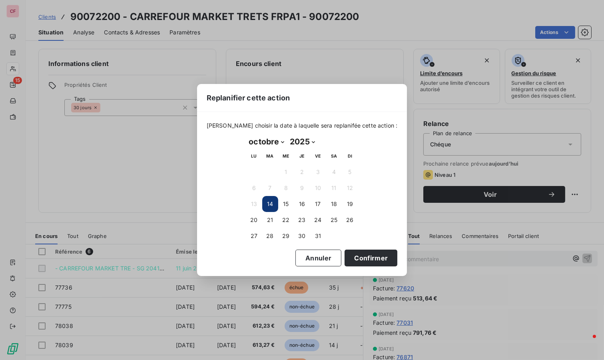
click at [274, 219] on button "21" at bounding box center [270, 220] width 16 height 16
click at [378, 256] on button "Confirmer" at bounding box center [371, 258] width 53 height 17
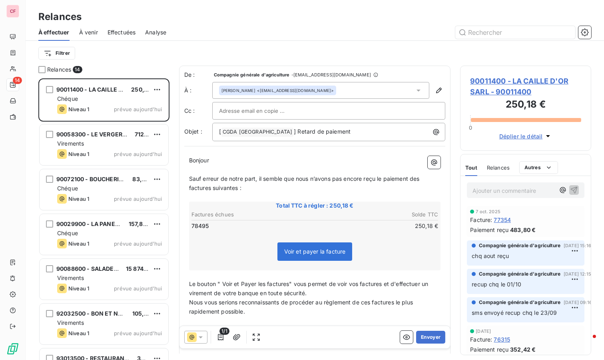
scroll to position [275, 124]
click at [130, 282] on div "Virements" at bounding box center [109, 278] width 105 height 8
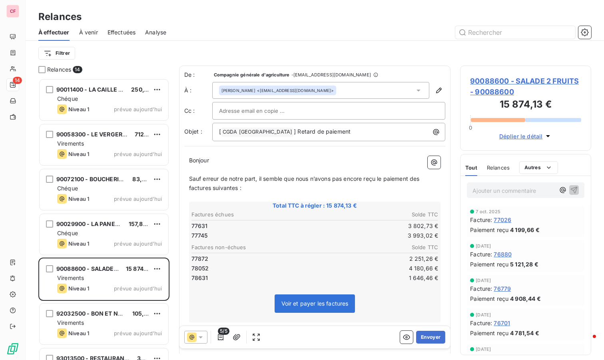
click at [488, 76] on span "90088600 - SALADE 2 FRUITS - 90088600" at bounding box center [525, 87] width 111 height 22
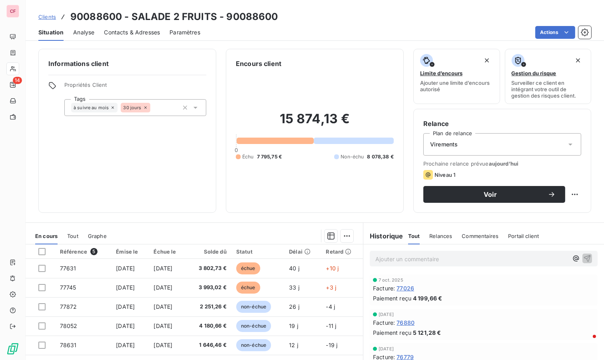
click at [568, 195] on html "CF 14 Clients 90088600 - SALADE 2 FRUITS - 90088600 Situation Analyse Contacts …" at bounding box center [302, 180] width 604 height 360
click at [546, 207] on div "Replanifier cette action" at bounding box center [536, 211] width 72 height 13
select select "9"
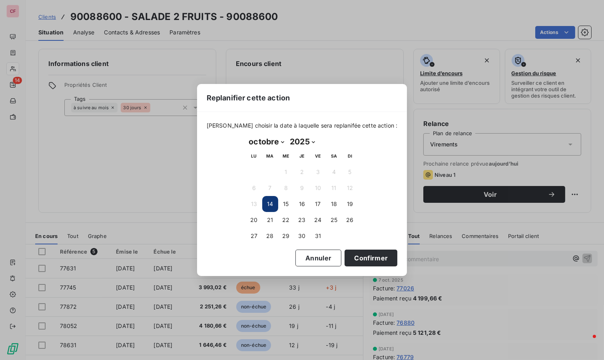
click at [272, 215] on button "21" at bounding box center [270, 220] width 16 height 16
click at [352, 259] on button "Confirmer" at bounding box center [371, 258] width 53 height 17
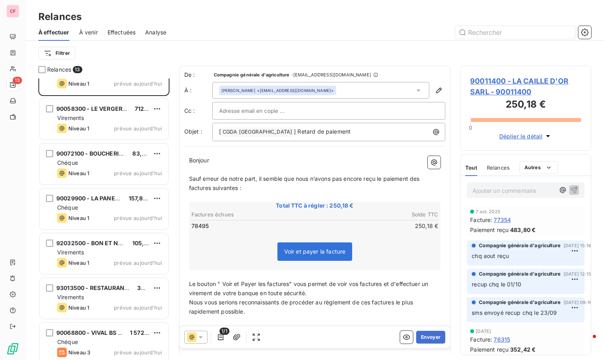
scroll to position [89, 0]
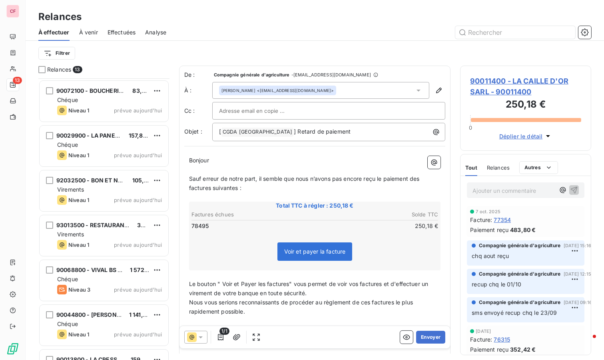
click at [103, 194] on div "92032500 - BON ET NATUREL - BeN 105,63 € Virements Niveau 1 prévue [DATE]" at bounding box center [104, 190] width 129 height 41
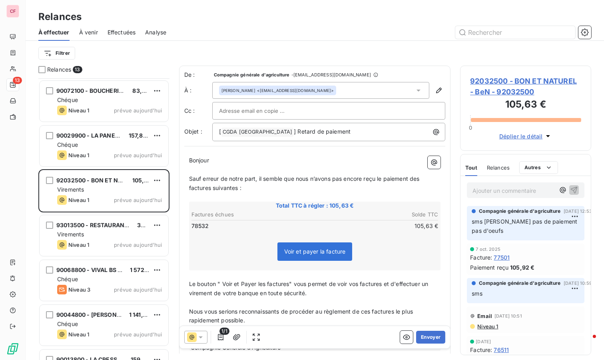
click at [108, 232] on div "Virements" at bounding box center [109, 234] width 105 height 8
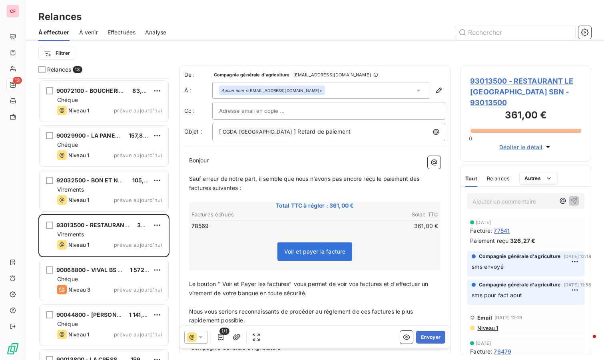
click at [113, 280] on div "Chéque" at bounding box center [109, 279] width 105 height 8
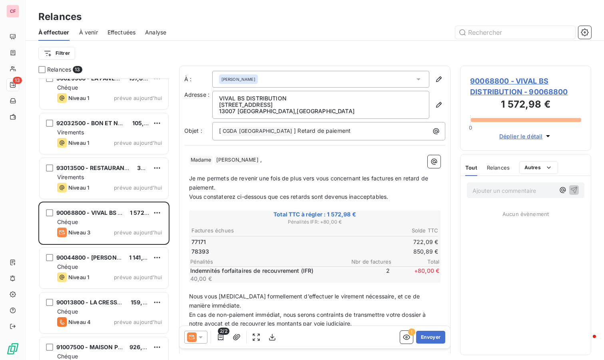
scroll to position [178, 0]
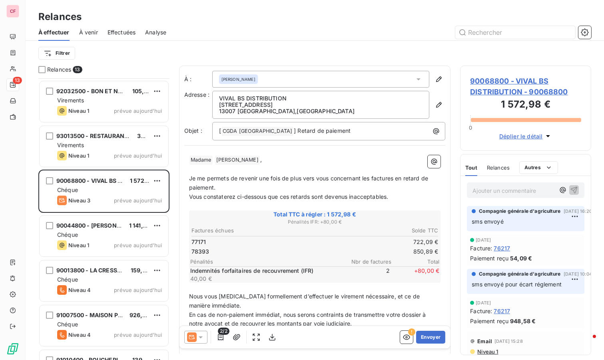
click at [490, 186] on p "Ajouter un commentaire ﻿" at bounding box center [514, 191] width 82 height 10
click at [570, 191] on icon "button" at bounding box center [574, 190] width 8 height 8
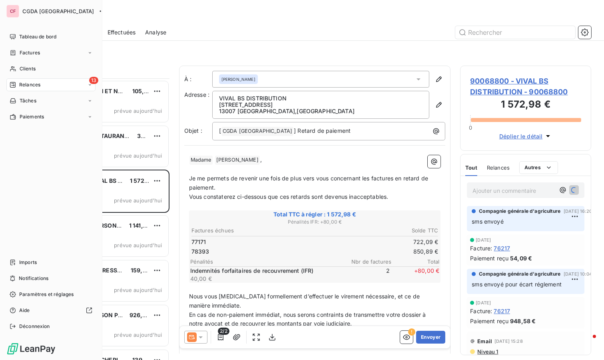
click at [22, 70] on span "Clients" at bounding box center [28, 68] width 16 height 7
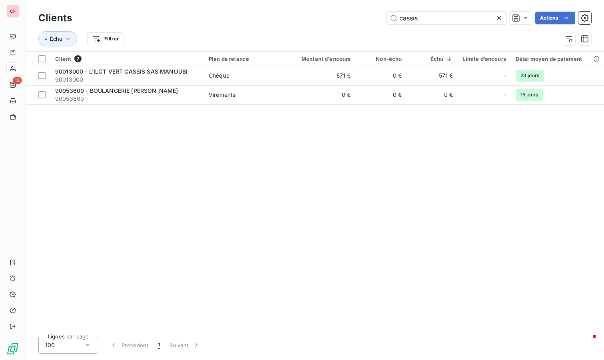
type input "cassis"
click at [216, 80] on td "Chéque" at bounding box center [245, 75] width 83 height 19
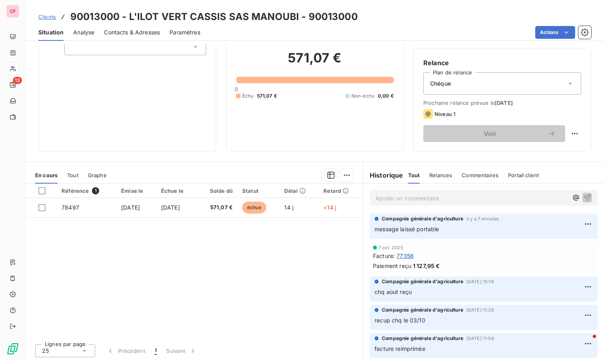
scroll to position [61, 0]
click at [388, 194] on p "Ajouter un commentaire ﻿" at bounding box center [472, 198] width 193 height 10
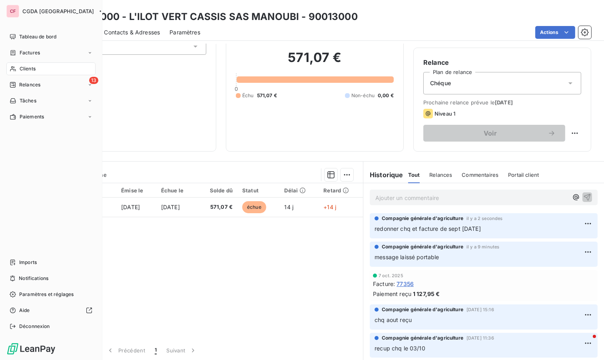
click at [34, 83] on span "Relances" at bounding box center [29, 84] width 21 height 7
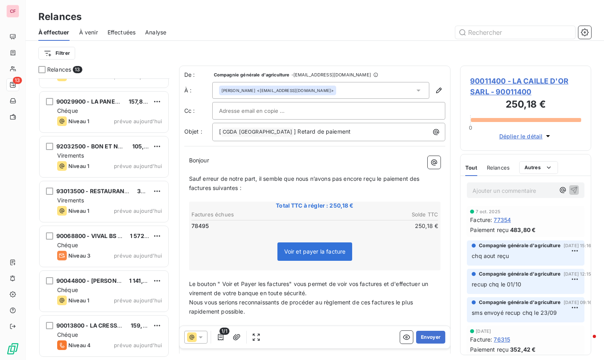
scroll to position [133, 0]
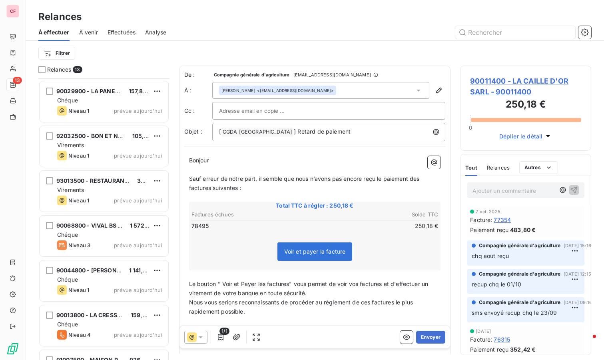
click at [103, 232] on div "Chéque" at bounding box center [109, 235] width 105 height 8
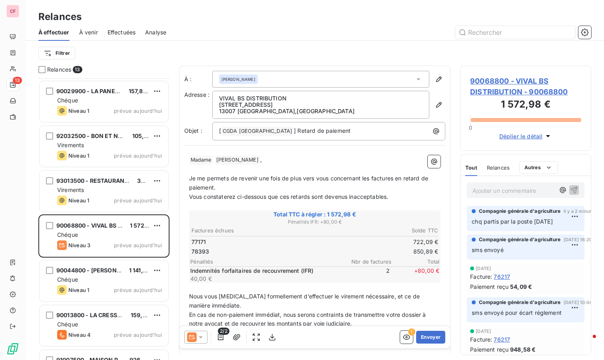
click at [156, 222] on html "CF 13 Relances À effectuer À venir Effectuées Analyse Filtrer Relances 13 90058…" at bounding box center [302, 180] width 604 height 360
click at [143, 238] on div "Replanifier cette action" at bounding box center [123, 241] width 72 height 13
select select "9"
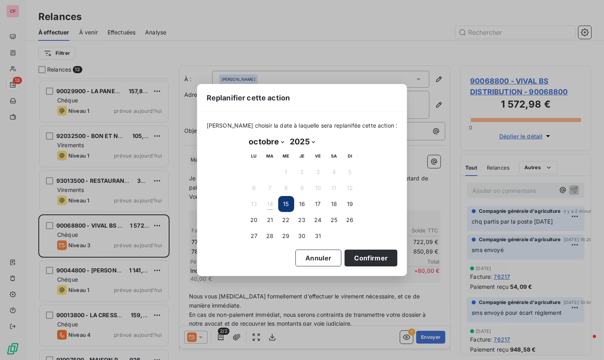
click at [270, 220] on button "21" at bounding box center [270, 220] width 16 height 16
click at [360, 256] on button "Confirmer" at bounding box center [371, 258] width 53 height 17
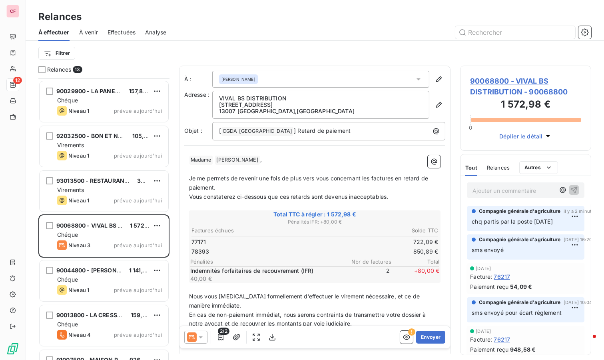
click at [114, 279] on div "Chéque" at bounding box center [109, 280] width 105 height 8
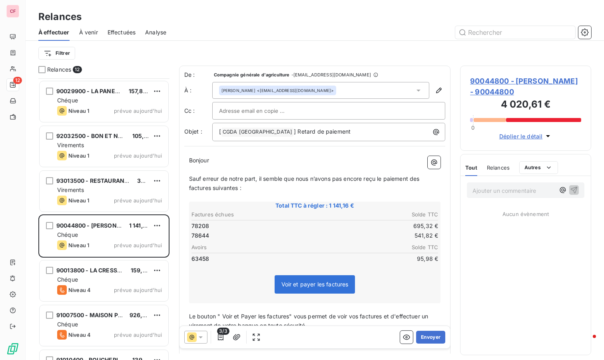
click at [102, 236] on div "Chéque" at bounding box center [109, 235] width 105 height 8
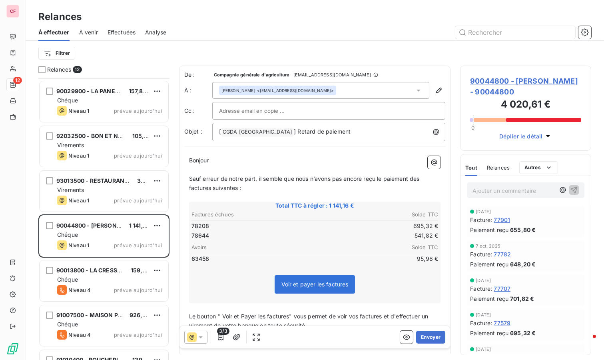
click at [508, 91] on span "90044800 - [PERSON_NAME] - 90044800" at bounding box center [525, 87] width 111 height 22
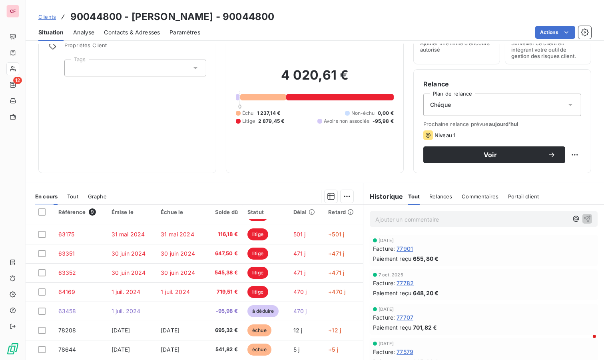
scroll to position [61, 0]
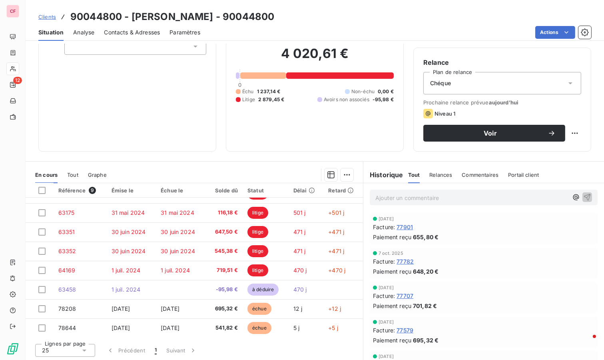
click at [565, 131] on html "CF 12 Clients 90044800 - [PERSON_NAME] - 90044800 Situation Analyse Contacts & …" at bounding box center [302, 180] width 604 height 360
click at [554, 146] on div "Replanifier cette action" at bounding box center [536, 150] width 72 height 13
select select "9"
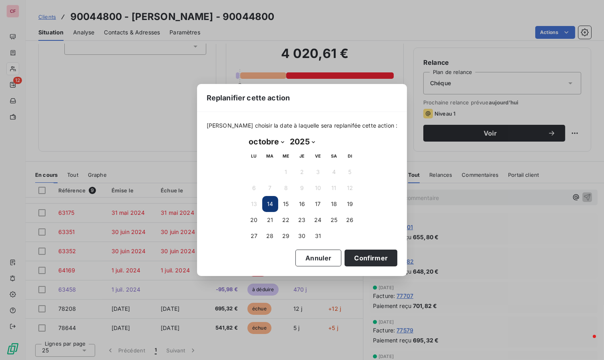
click at [272, 213] on button "21" at bounding box center [270, 220] width 16 height 16
click at [376, 257] on button "Confirmer" at bounding box center [371, 258] width 53 height 17
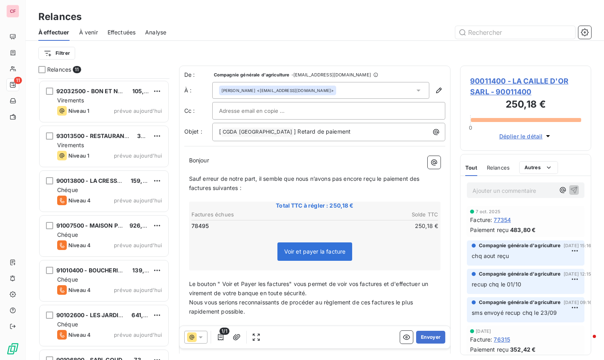
scroll to position [211, 0]
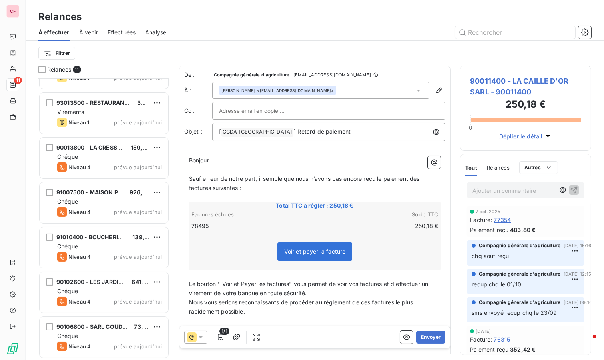
click at [112, 248] on div "Chéque" at bounding box center [109, 246] width 105 height 8
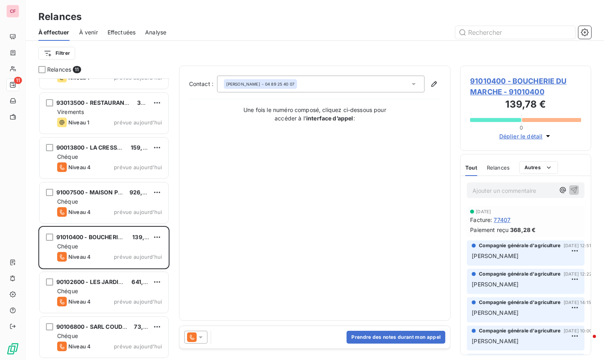
click at [500, 83] on span "91010400 - BOUCHERIE DU MARCHE - 91010400" at bounding box center [525, 87] width 111 height 22
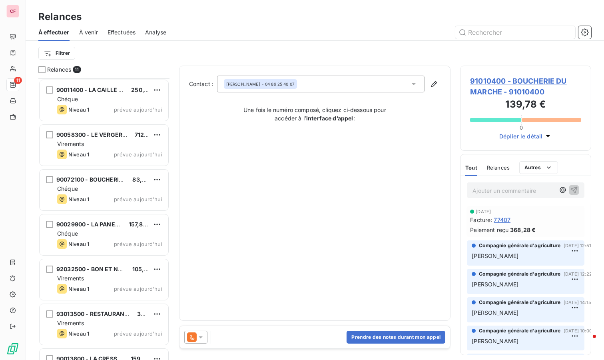
scroll to position [211, 0]
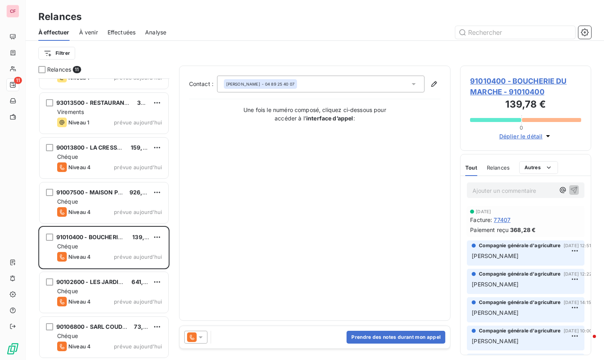
click at [111, 204] on div "Chéque" at bounding box center [109, 202] width 105 height 8
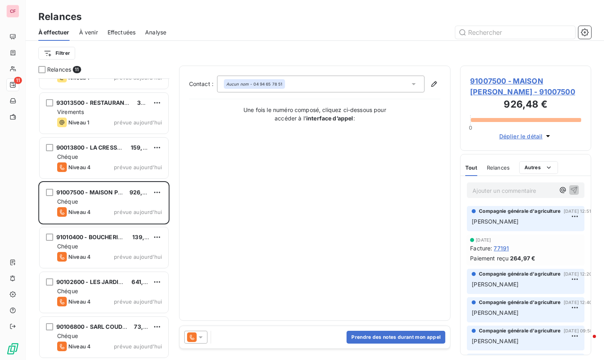
click at [498, 85] on span "91007500 - MAISON [PERSON_NAME] - 91007500" at bounding box center [525, 87] width 111 height 22
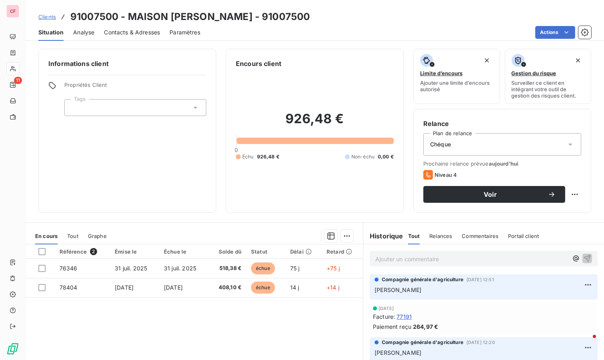
click at [409, 260] on p "Ajouter un commentaire ﻿" at bounding box center [472, 259] width 193 height 10
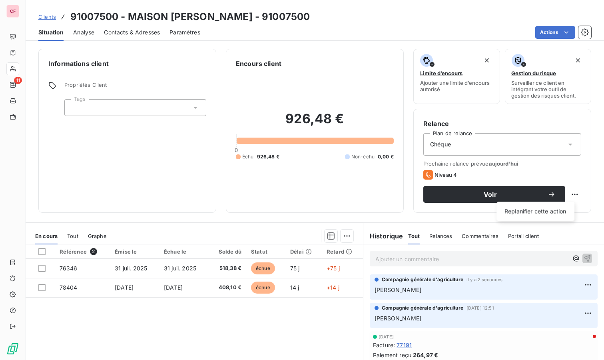
click at [568, 195] on html "CF 11 Clients 91007500 - MAISON [PERSON_NAME] - 91007500 Situation Analyse Cont…" at bounding box center [302, 180] width 604 height 360
select select "9"
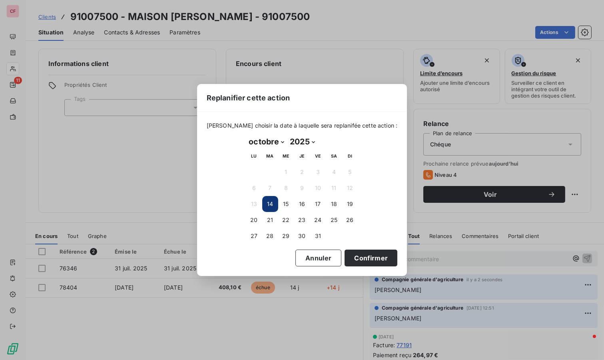
click at [265, 218] on button "21" at bounding box center [270, 220] width 16 height 16
click at [368, 257] on button "Confirmer" at bounding box center [371, 258] width 53 height 17
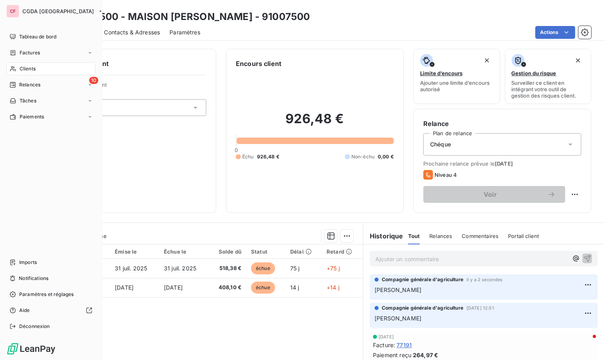
click at [27, 84] on span "Relances" at bounding box center [29, 84] width 21 height 7
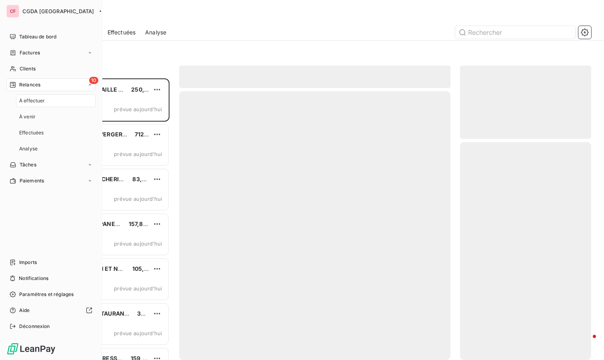
scroll to position [275, 124]
